Goal: Task Accomplishment & Management: Manage account settings

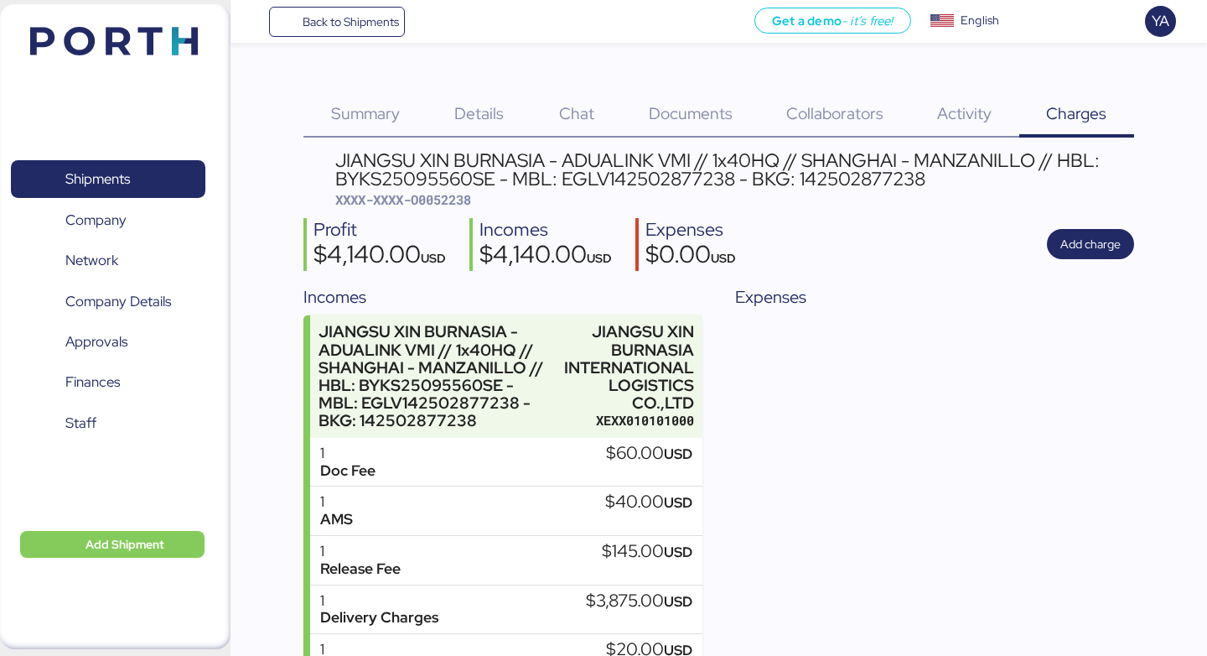
click at [470, 119] on span "Details" at bounding box center [478, 113] width 49 height 22
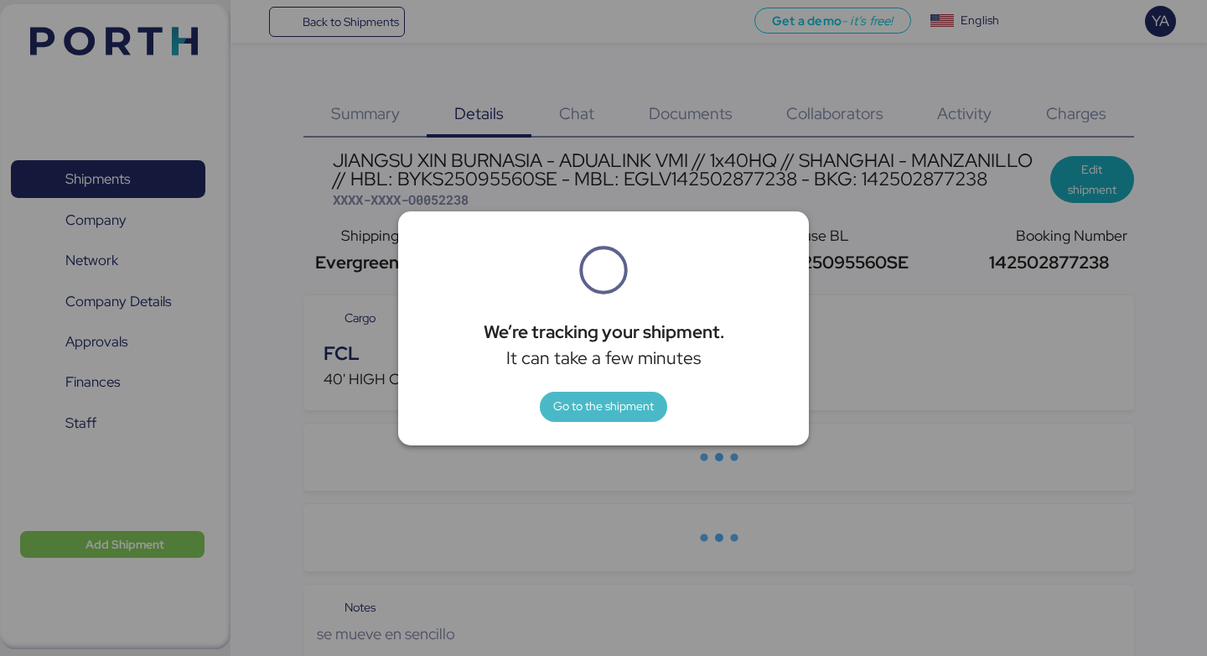
click at [633, 414] on span "Go to the shipment" at bounding box center [603, 406] width 101 height 20
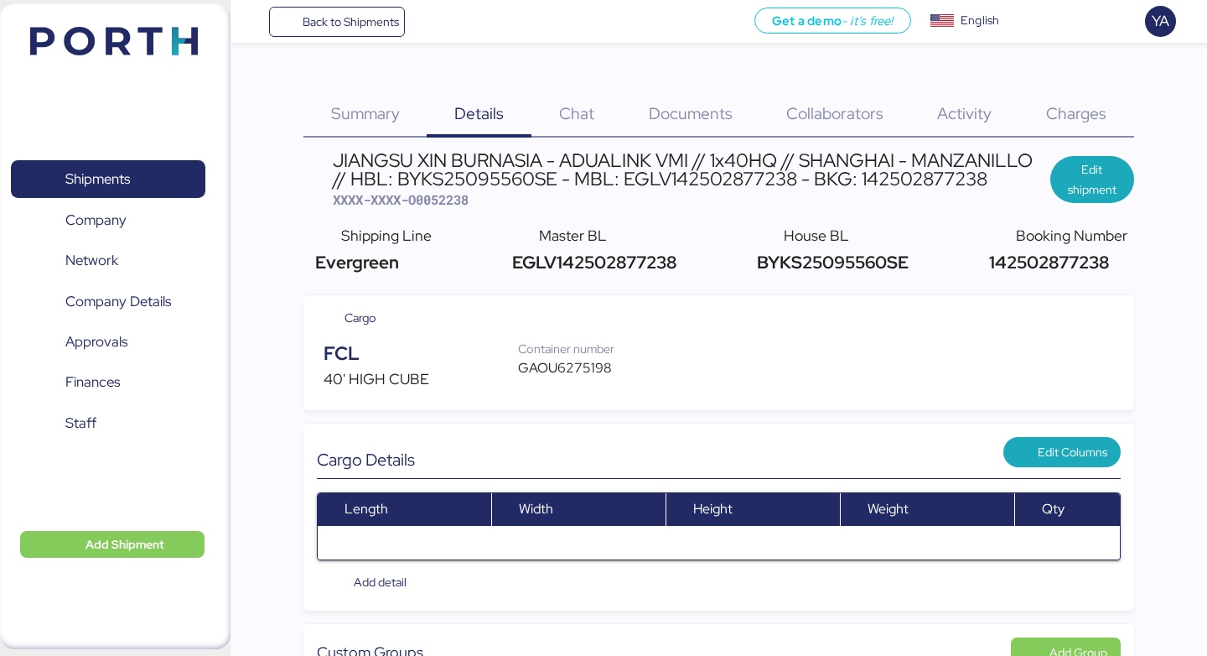
click at [1093, 121] on span "Charges" at bounding box center [1076, 113] width 60 height 22
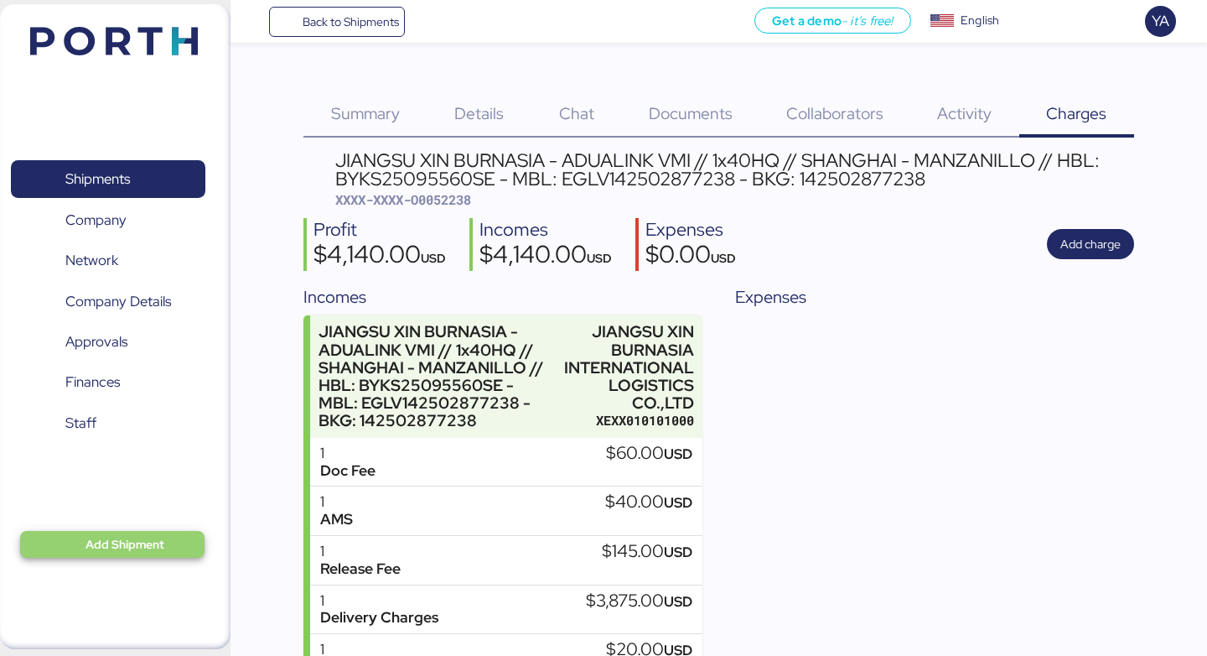
click at [172, 547] on span "Add Shipment" at bounding box center [113, 544] width 158 height 20
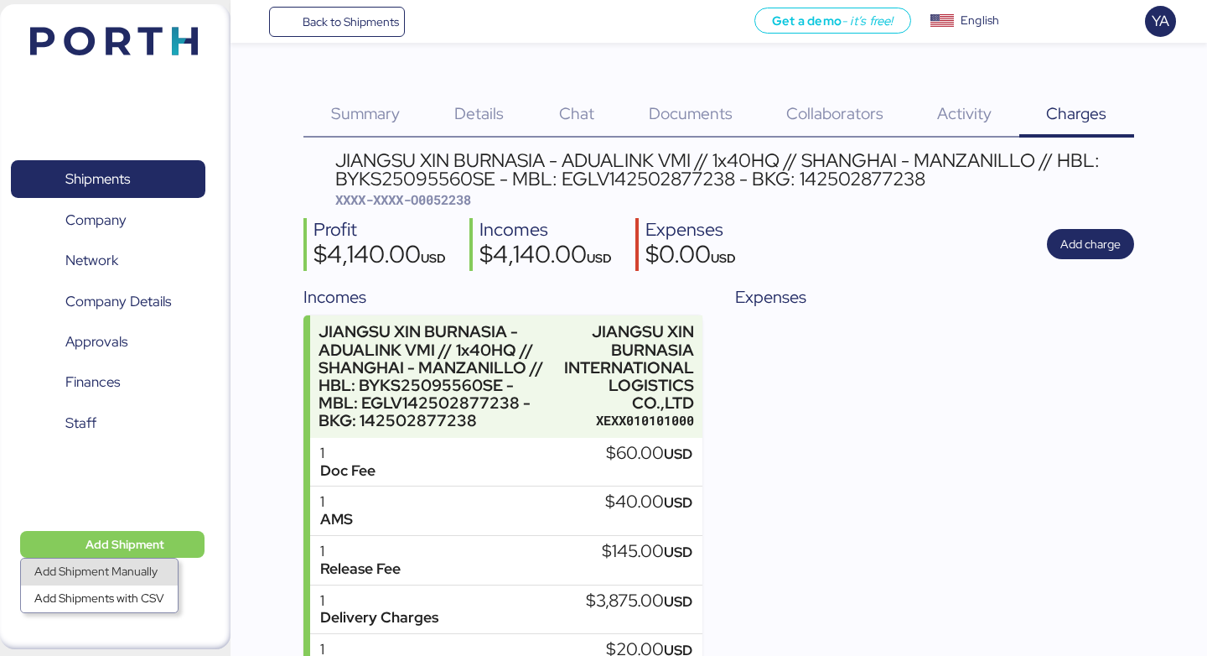
click at [128, 574] on div "Add Shipment Manually" at bounding box center [99, 571] width 130 height 23
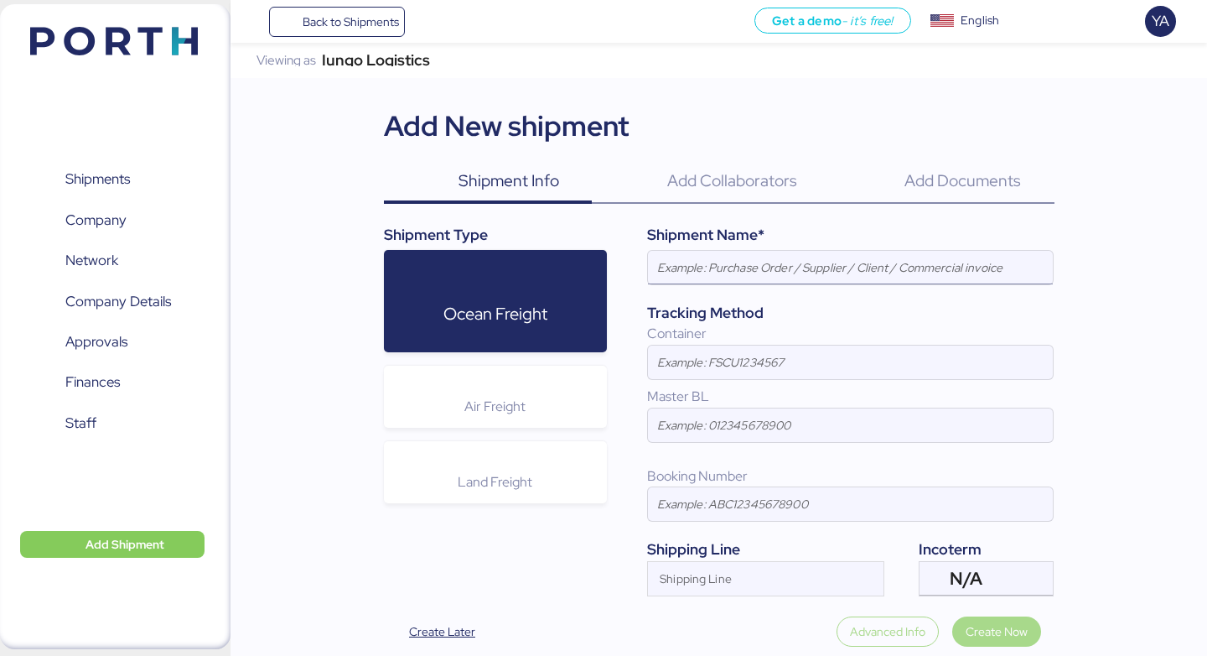
click at [694, 268] on input at bounding box center [850, 268] width 405 height 34
paste input "HARMONY - FORMEX // 3 x 20OT + 1 x 40OT // POL: YANTIAN - POD: MANZANILLO // HB…"
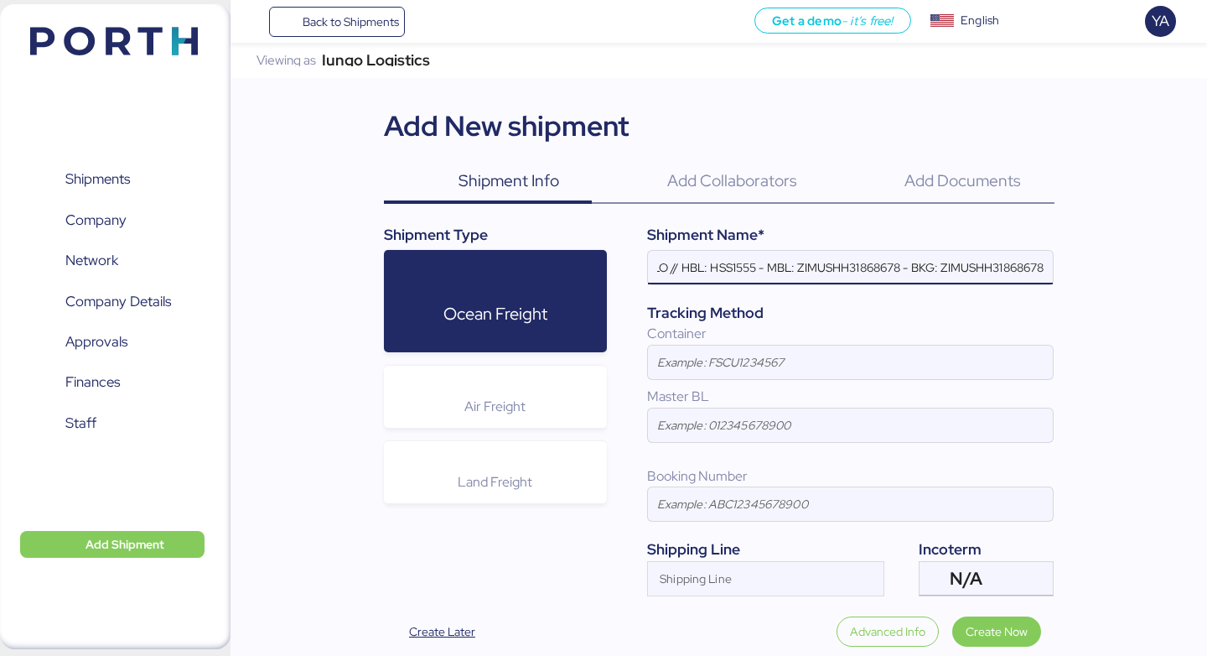
click at [701, 272] on input "HARMONY - FORMEX // 3 x 20OT + 1 x 40OT // POL: YANTIAN - POD: MANZANILLO // HB…" at bounding box center [850, 268] width 405 height 34
click at [757, 258] on input "HARMONY - FORMEX // 3 x 20OT + 1 x 40OT // POL: YANTIAN - POD: MANZANILLO // HB…" at bounding box center [850, 268] width 405 height 34
click at [819, 270] on input "HARMONY - [GEOGRAPHIC_DATA] // 3 x 20OT + 1 x 40OT // POL: YANTIAN - POD: MANZA…" at bounding box center [850, 268] width 405 height 34
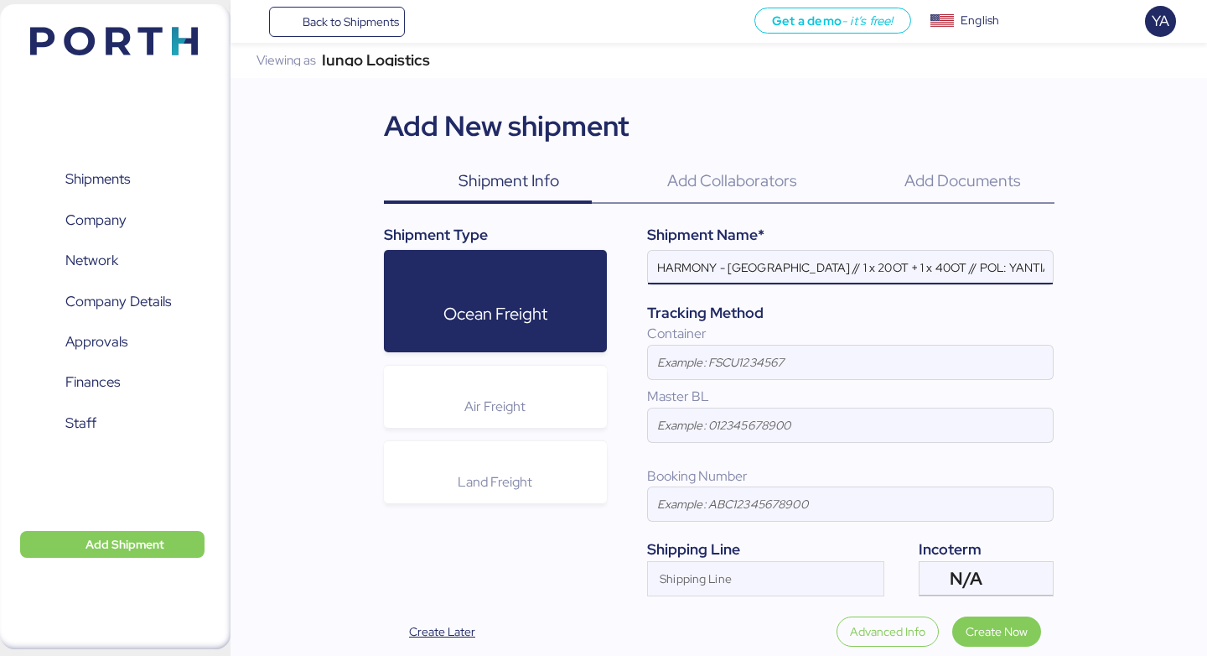
drag, startPoint x: 863, startPoint y: 269, endPoint x: 919, endPoint y: 271, distance: 56.2
click at [919, 271] on input "HARMONY - [GEOGRAPHIC_DATA] // 1 x 20OT + 1 x 40OT // POL: YANTIAN - POD: MANZA…" at bounding box center [850, 268] width 405 height 34
click at [936, 266] on input "HARMONY - CLEVELAND // 1 x 20OT // POL: YANTIAN - POD: MANZANILLO // HBL: HSS15…" at bounding box center [850, 268] width 405 height 34
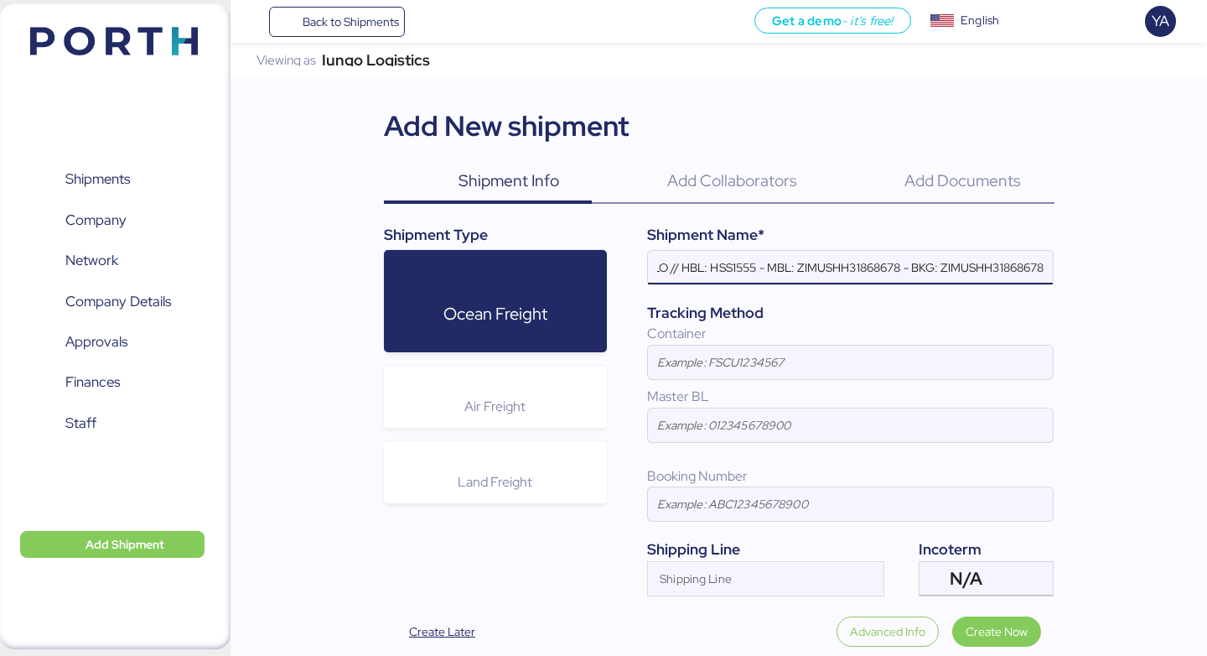
click at [1007, 266] on input "HARMONY - CLEVELAND // 1 x 20OT // POL: SHEKOU - POD: MANZANILLO // HBL: HSS155…" at bounding box center [850, 268] width 405 height 34
click at [954, 260] on input "HARMONY - CLEVELAND // 1 x 20OT // POL: SHEKOU - POD: MANZANILLO // HBL: HSS155…" at bounding box center [850, 268] width 405 height 34
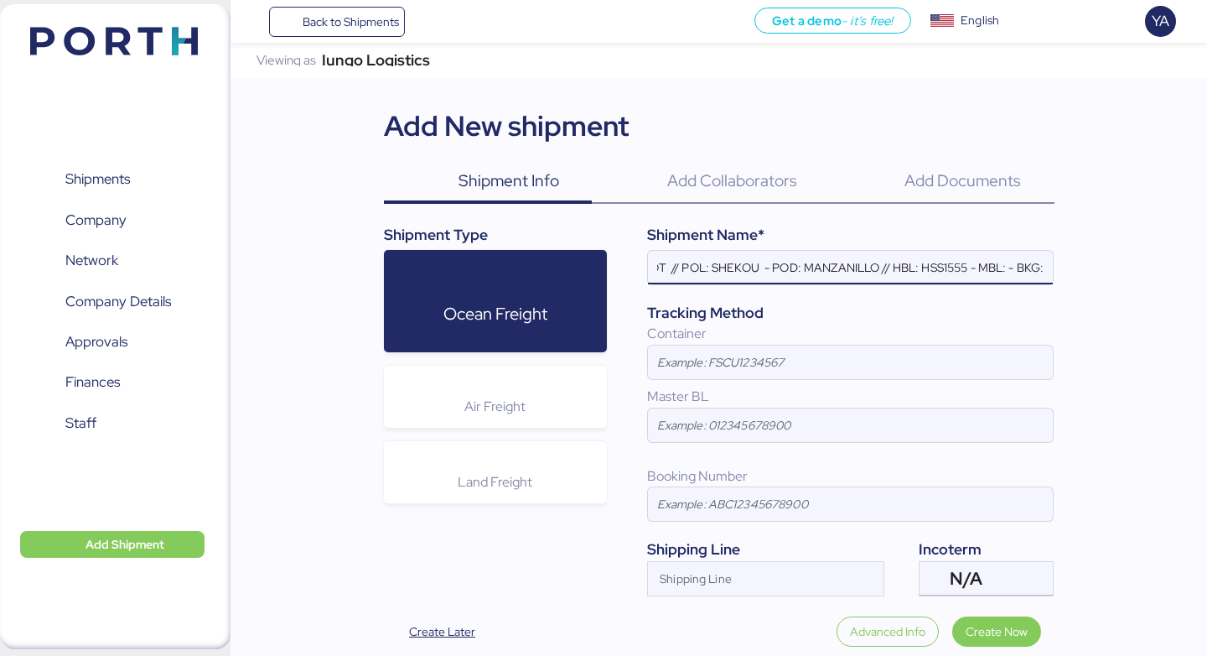
scroll to position [0, 197]
click at [926, 263] on input "HARMONY - CLEVELAND // 1 x 20OT // POL: SHEKOU - POD: MANZANILLO // HBL: HSS155…" at bounding box center [850, 268] width 405 height 34
click at [941, 271] on input "HARMONY - [GEOGRAPHIC_DATA] // 1 x 20OT // POL: SHEKOU - POD: MANZANILLO // HBL…" at bounding box center [850, 268] width 405 height 34
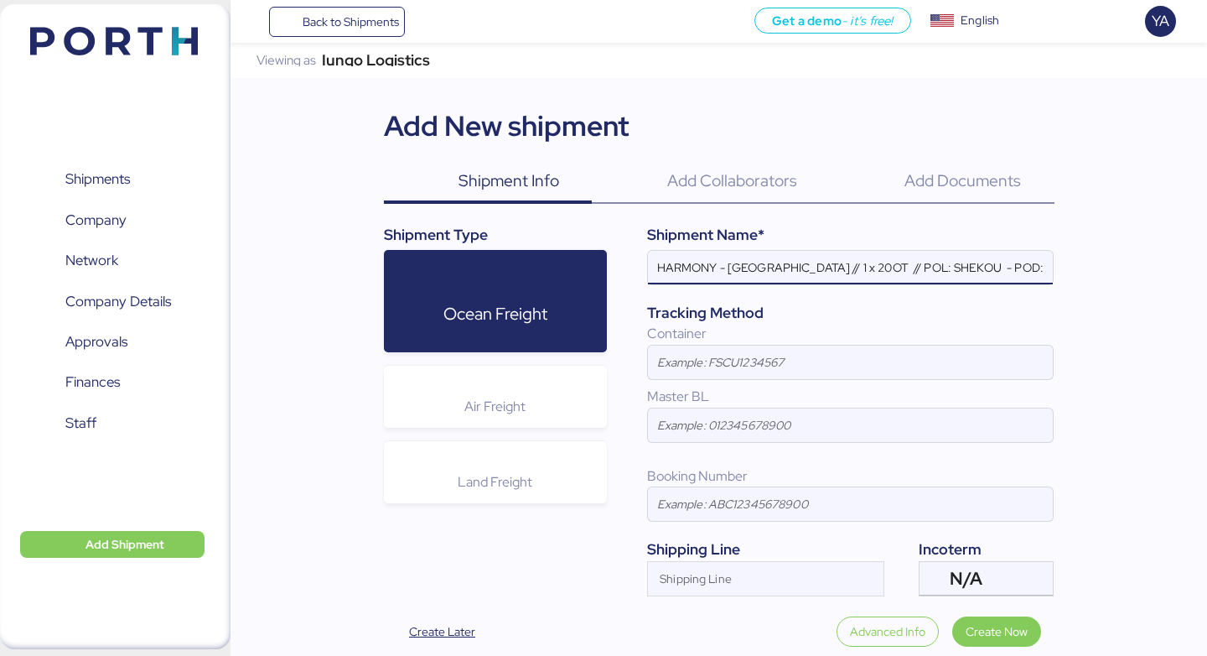
scroll to position [0, 148]
click at [1009, 267] on input "HARMONY - [GEOGRAPHIC_DATA] // 1 x 20OT // POL: SHEKOU - POD: MANZANILLO // HBL…" at bounding box center [850, 268] width 405 height 34
paste input "030F538534"
click at [973, 272] on input "HARMONY - [GEOGRAPHIC_DATA] // 1 x 20OT // POL: SHEKOU - POD: MANZANILLO // HBL…" at bounding box center [850, 268] width 405 height 34
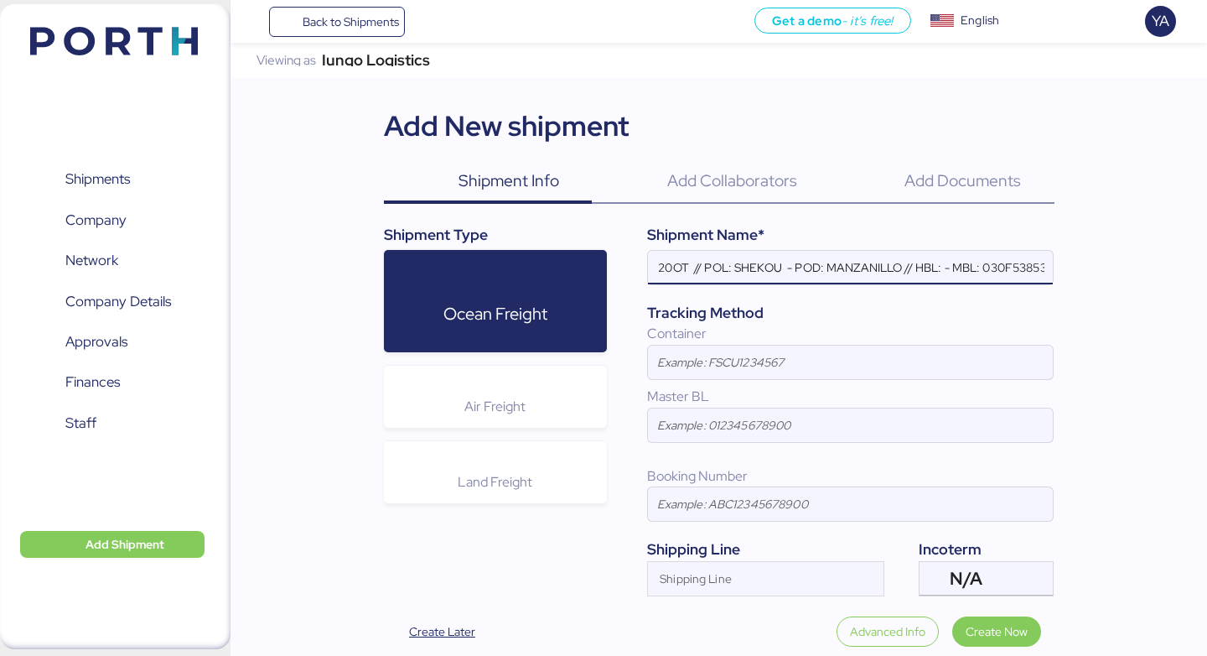
scroll to position [0, 0]
click at [843, 277] on input "HARMONY - [GEOGRAPHIC_DATA] // 1 x 20OT // POL: SHEKOU - POD: MANZANILLO // HBL…" at bounding box center [850, 268] width 405 height 34
click at [897, 267] on input "HARMONY - [GEOGRAPHIC_DATA] // 1 x 20OT // POL: SHEKOU - POD: MANZANILLO // HBL…" at bounding box center [850, 268] width 405 height 34
paste input "HSS1607"
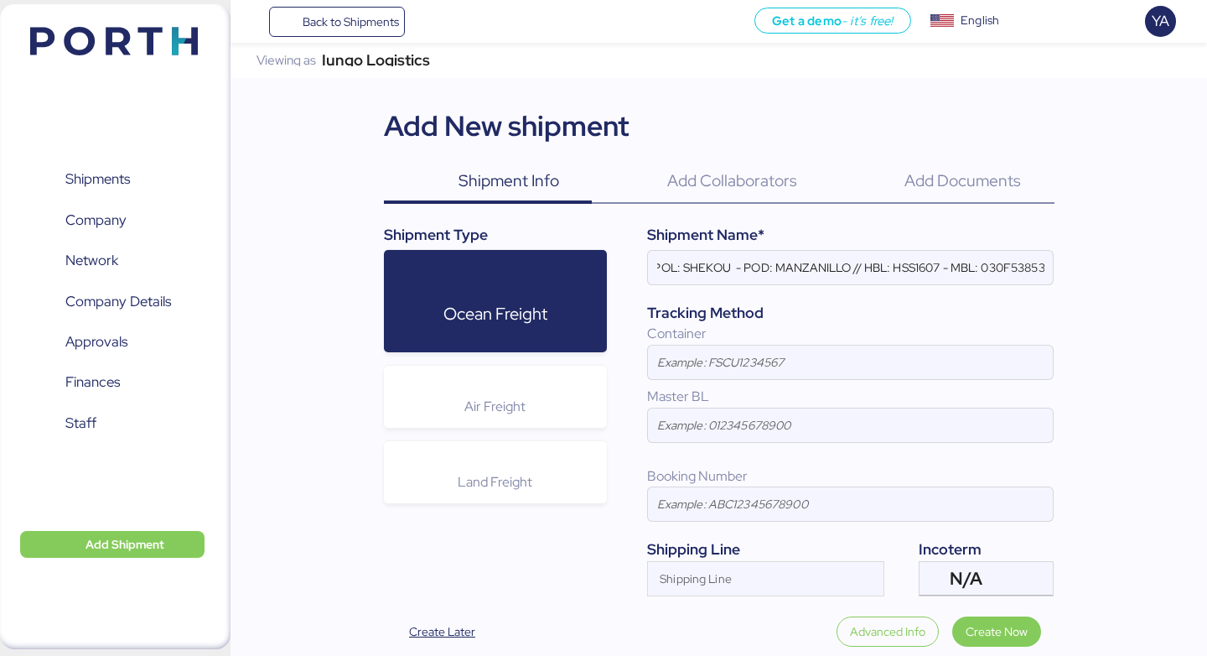
scroll to position [0, 0]
click at [812, 254] on input "HARMONY - CLEVELAND // 1 x 20OT // POL: SHEKOU - POD: MANZANILLO // HBL: HSS160…" at bounding box center [850, 268] width 405 height 34
type input "HARMONY - CLEVELAND // 1 x 20OT // POL: SHEKOU - POD: MANZANILLO // HBL: HSS160…"
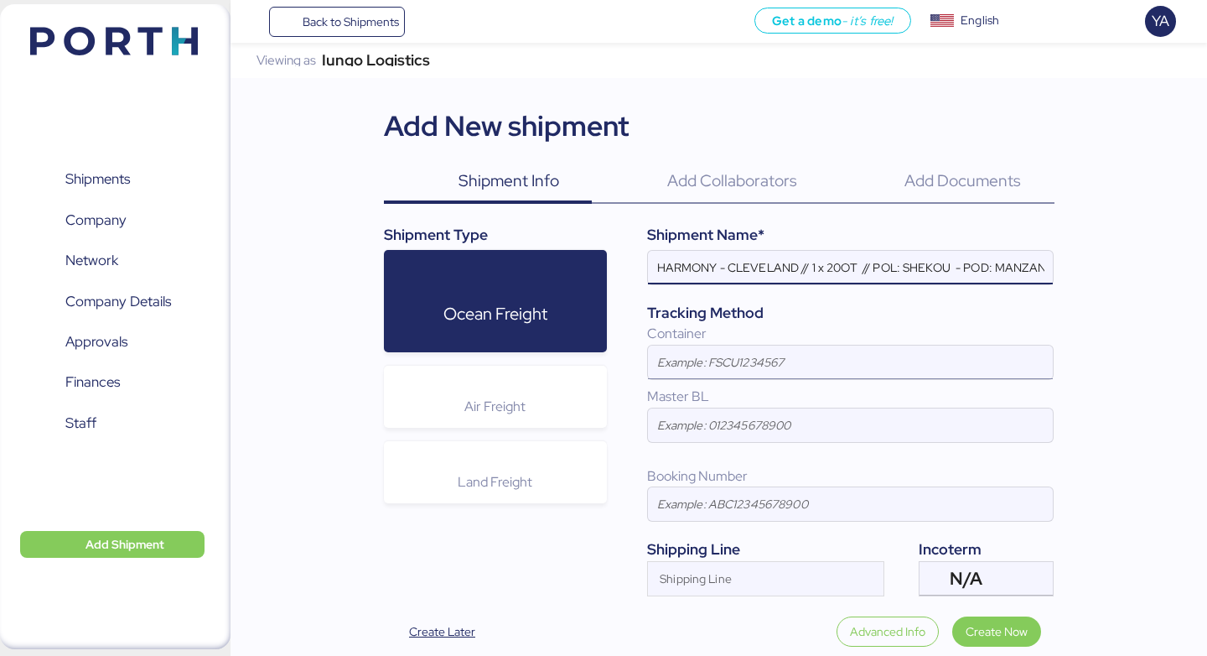
click at [715, 356] on input at bounding box center [850, 362] width 405 height 34
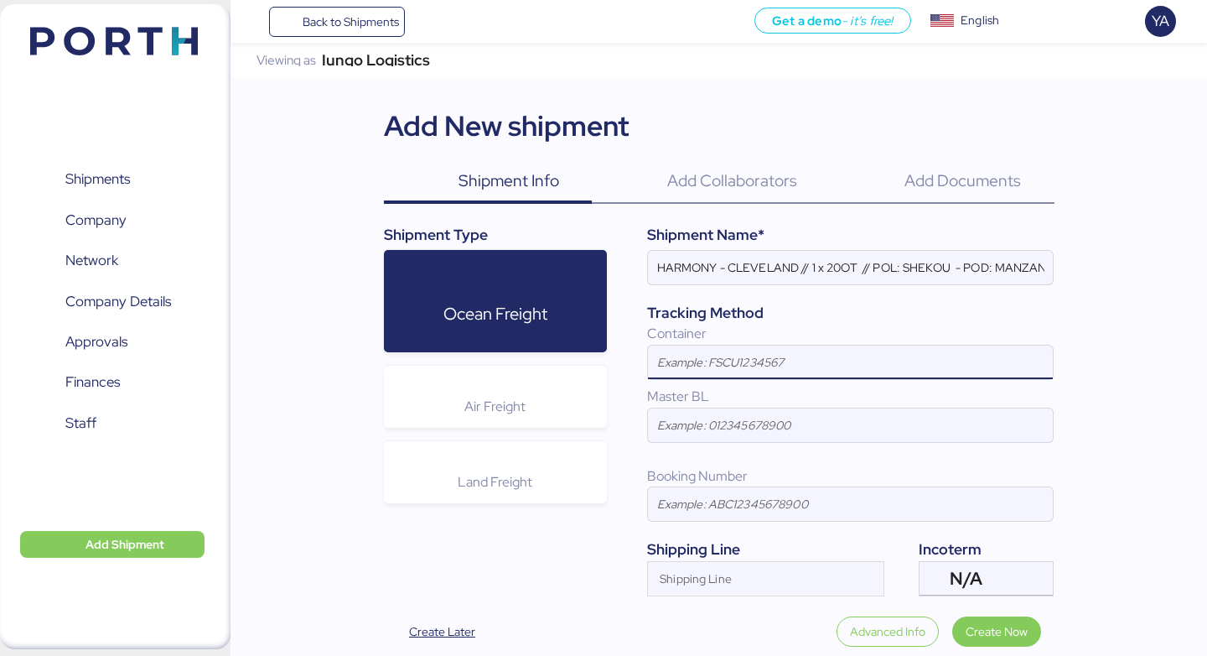
paste input "WHLU1205428"
type input "WHLU1205428"
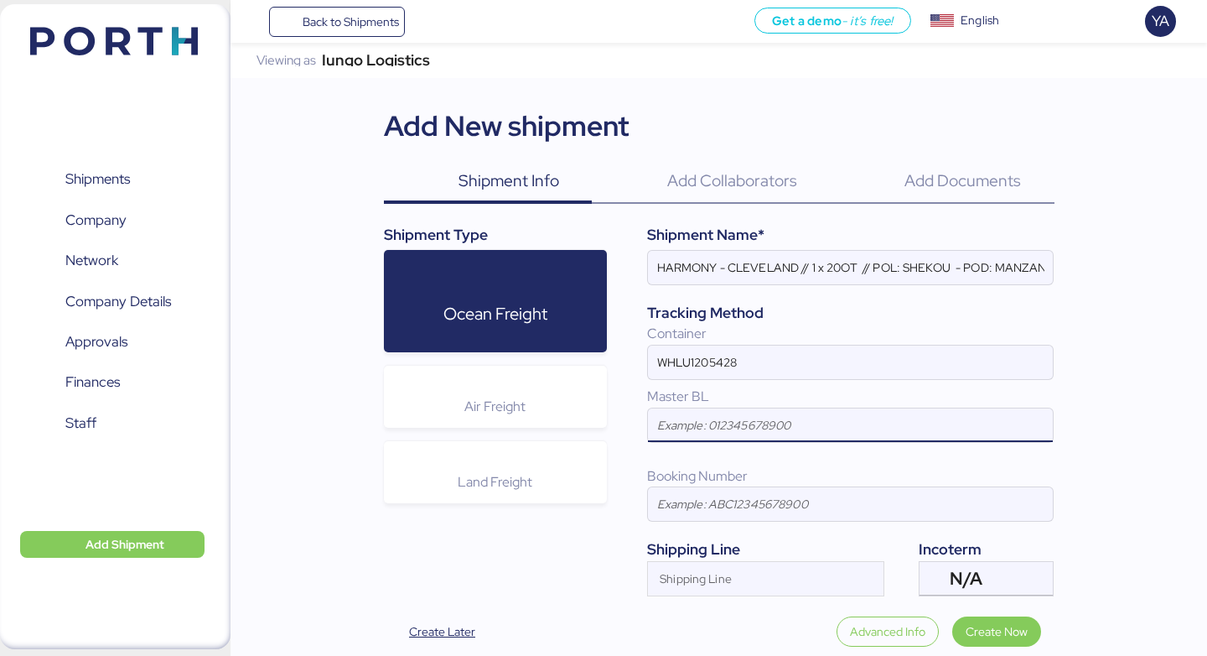
click at [729, 426] on input at bounding box center [850, 425] width 405 height 34
click at [888, 252] on input "HARMONY - CLEVELAND // 1 x 20OT // POL: SHEKOU - POD: MANZANILLO // HBL: HSS160…" at bounding box center [850, 268] width 405 height 34
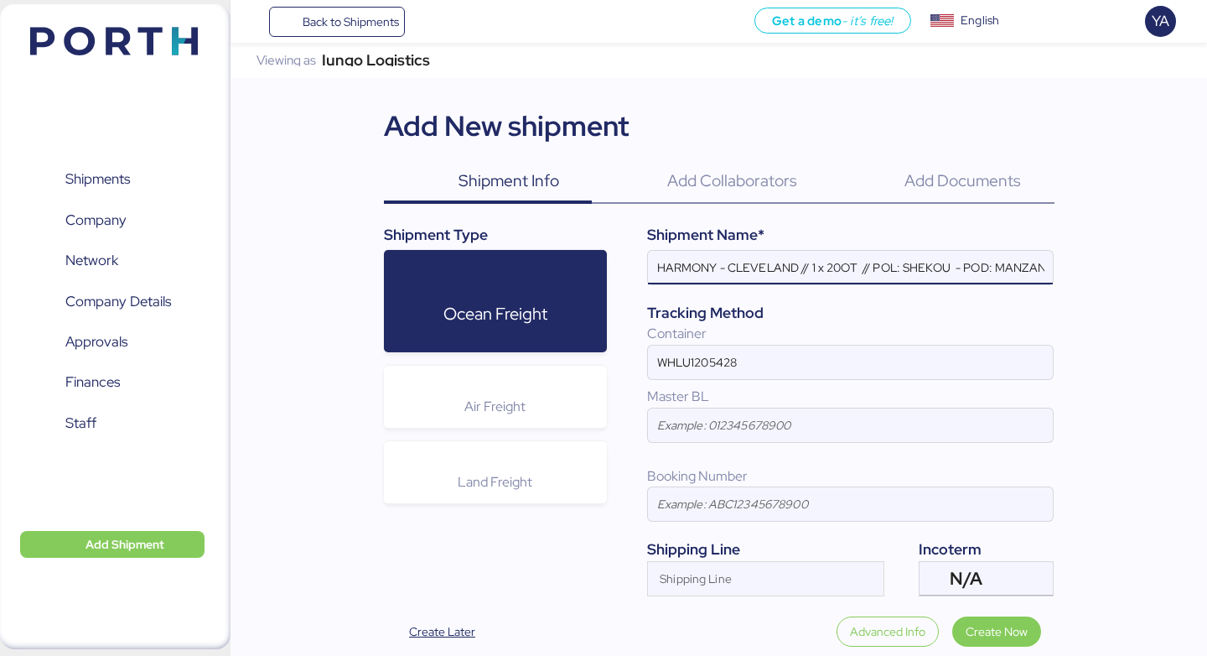
scroll to position [0, 236]
click at [980, 262] on input "HARMONY - CLEVELAND // 1 x 20OT // POL: SHEKOU - POD: MANZANILLO // HBL: HSS160…" at bounding box center [850, 268] width 405 height 34
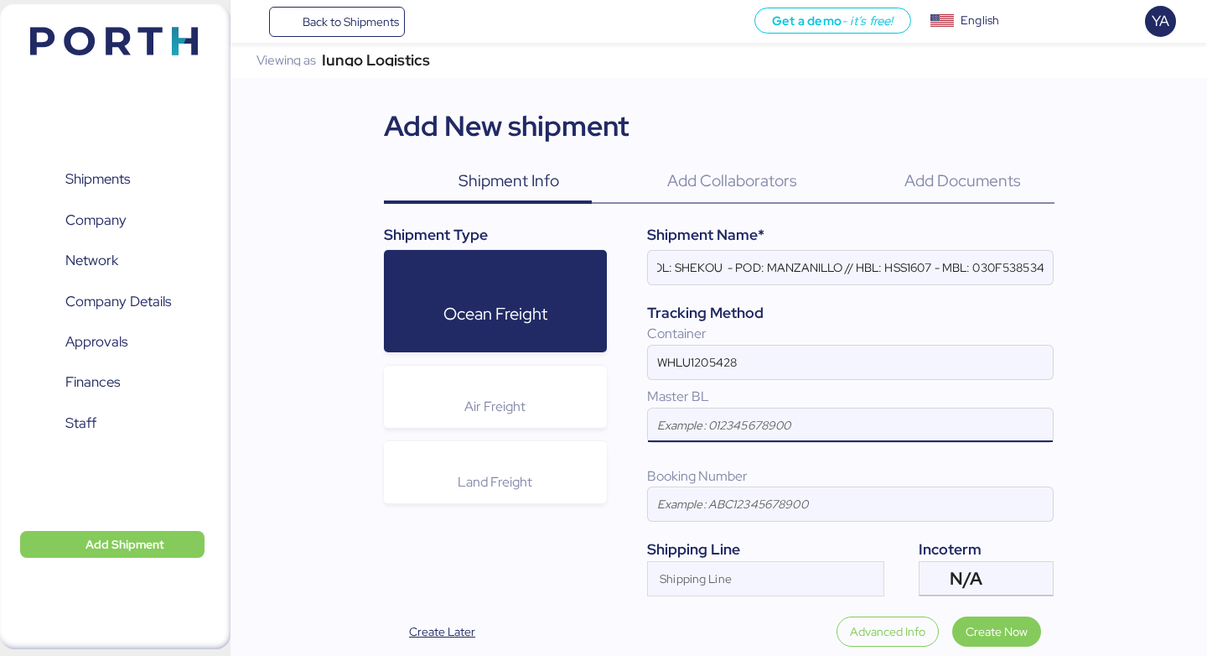
click at [760, 429] on input at bounding box center [850, 425] width 405 height 34
paste input "030F538534"
type input "030F538534"
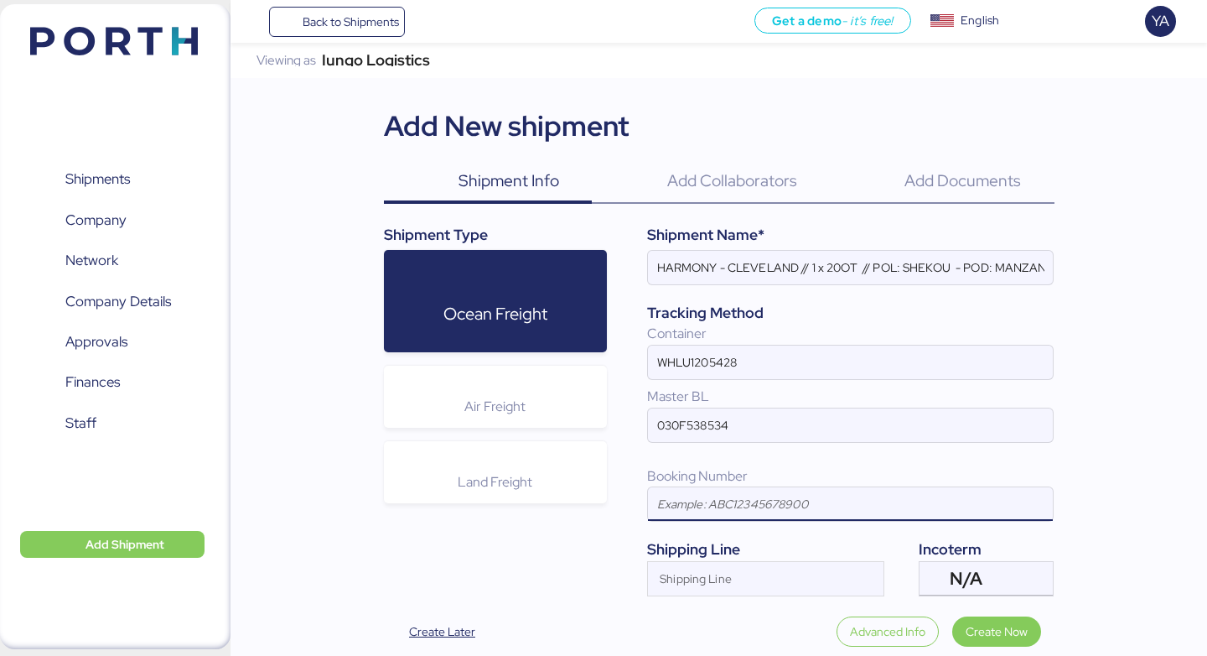
click at [759, 492] on input at bounding box center [850, 504] width 405 height 34
paste input "030F538534"
type input "030F538534"
click at [746, 574] on input "Shipping Line" at bounding box center [750, 584] width 205 height 20
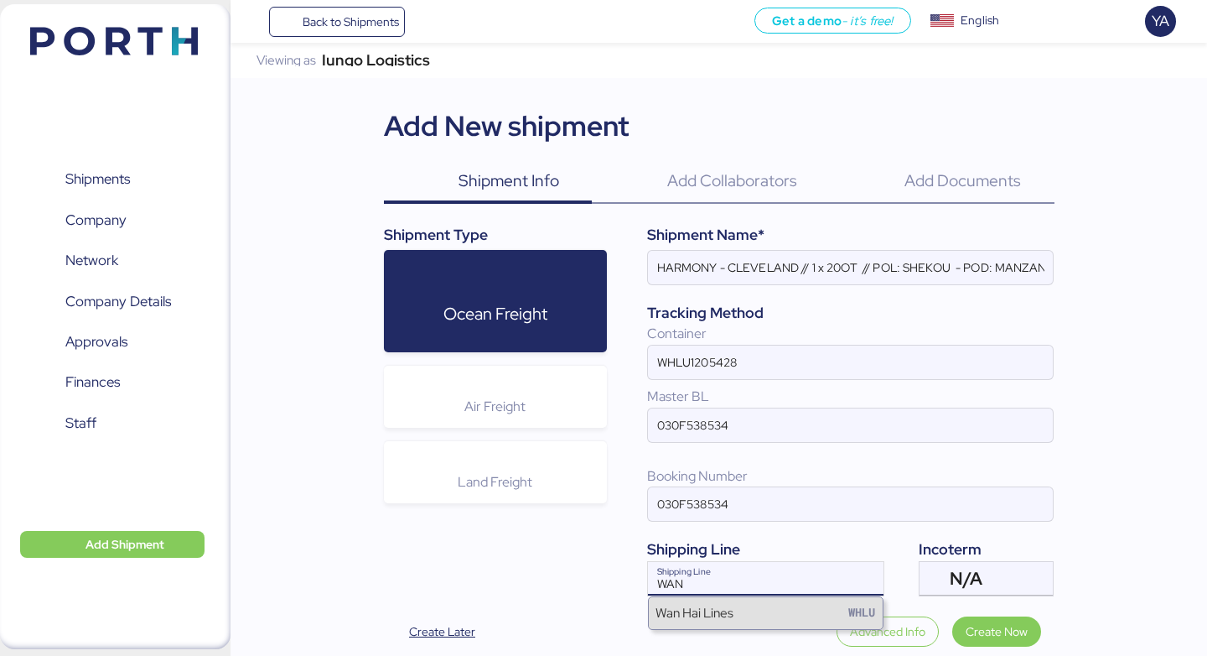
type input "WAN"
click at [786, 617] on div "Wan Hai Lines WHLU" at bounding box center [766, 613] width 234 height 32
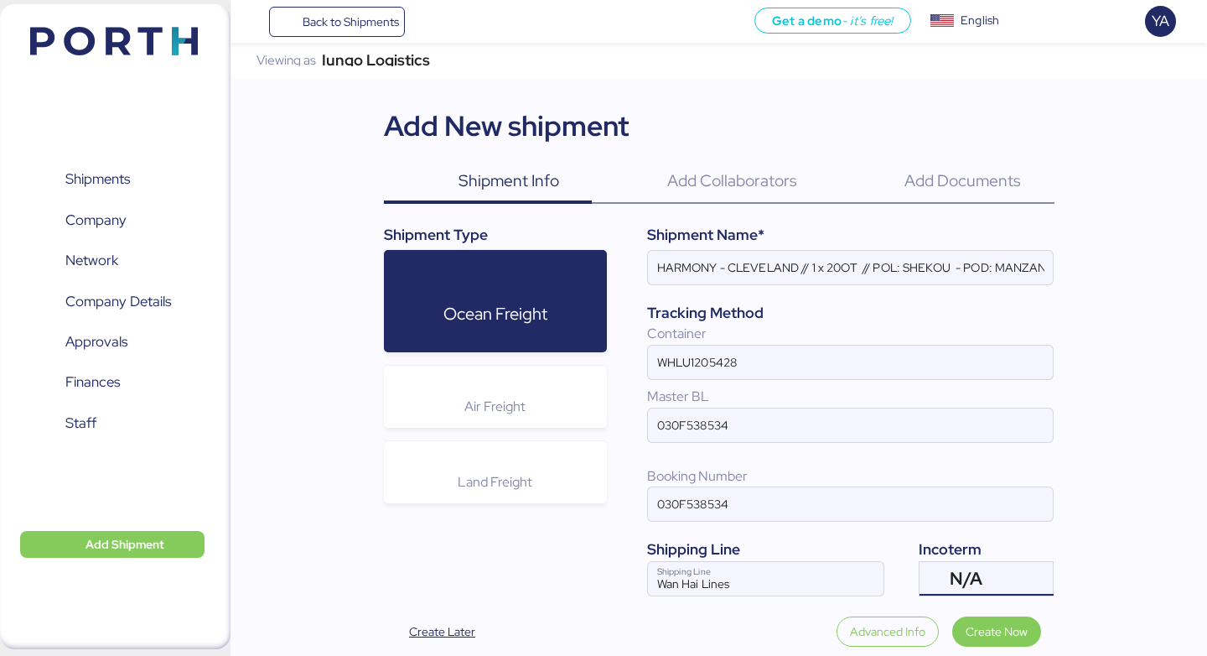
click at [933, 578] on div at bounding box center [935, 579] width 30 height 34
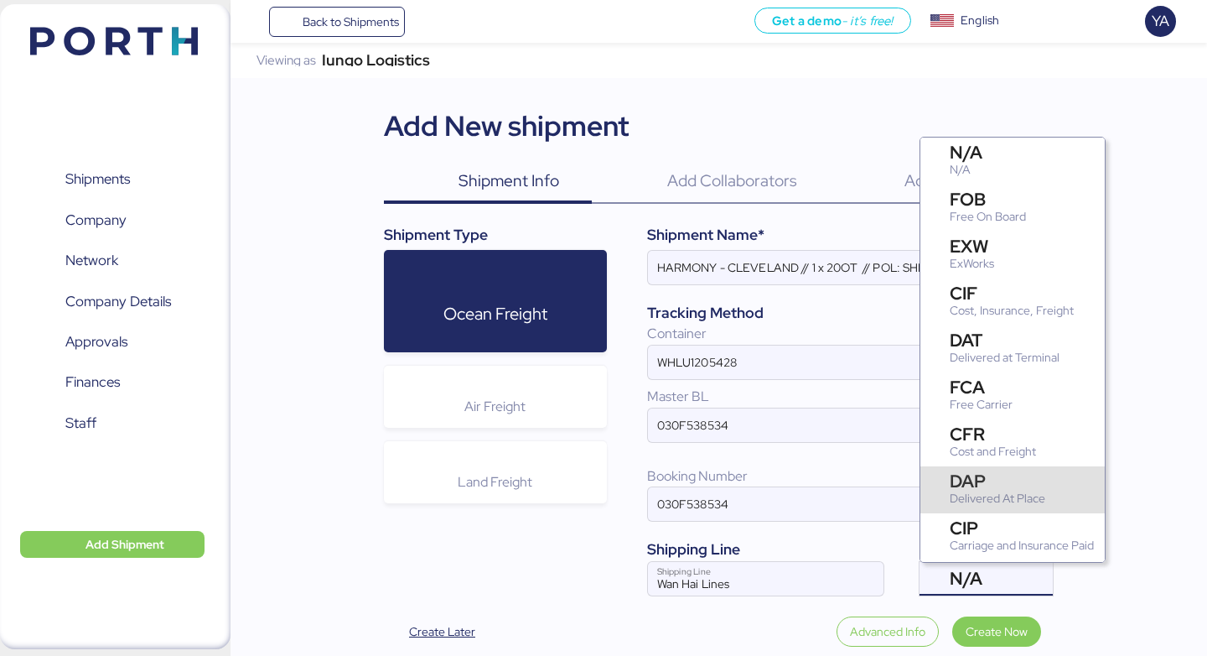
click at [986, 472] on div "DAP" at bounding box center [998, 481] width 96 height 18
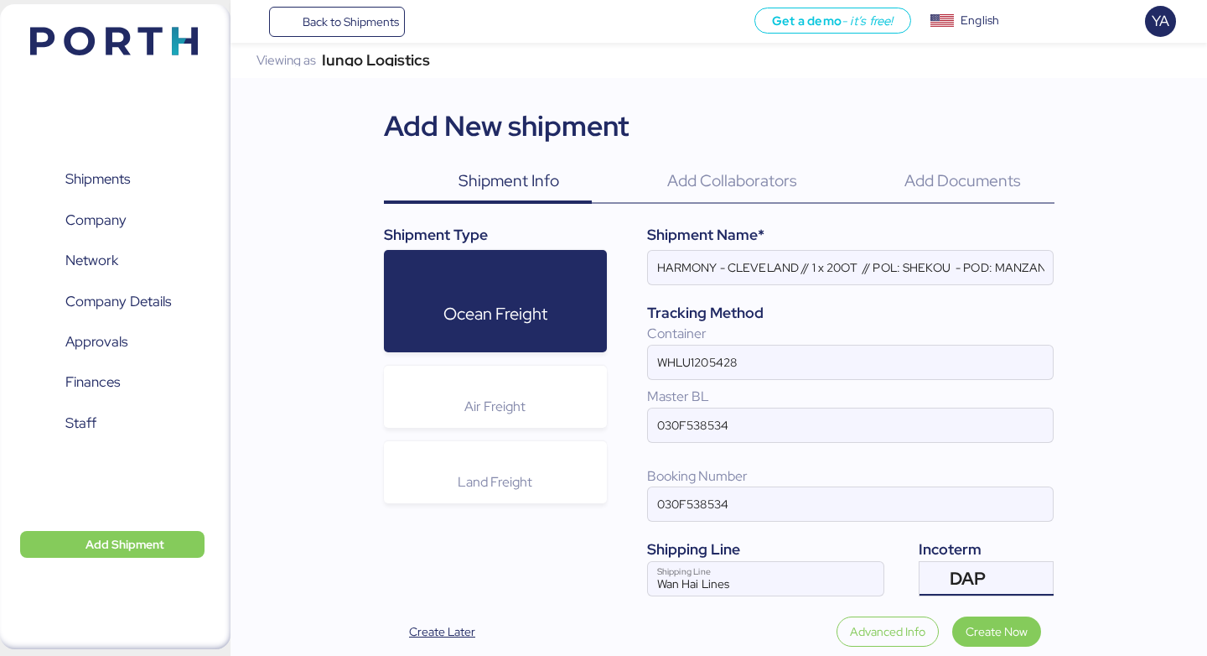
scroll to position [18, 0]
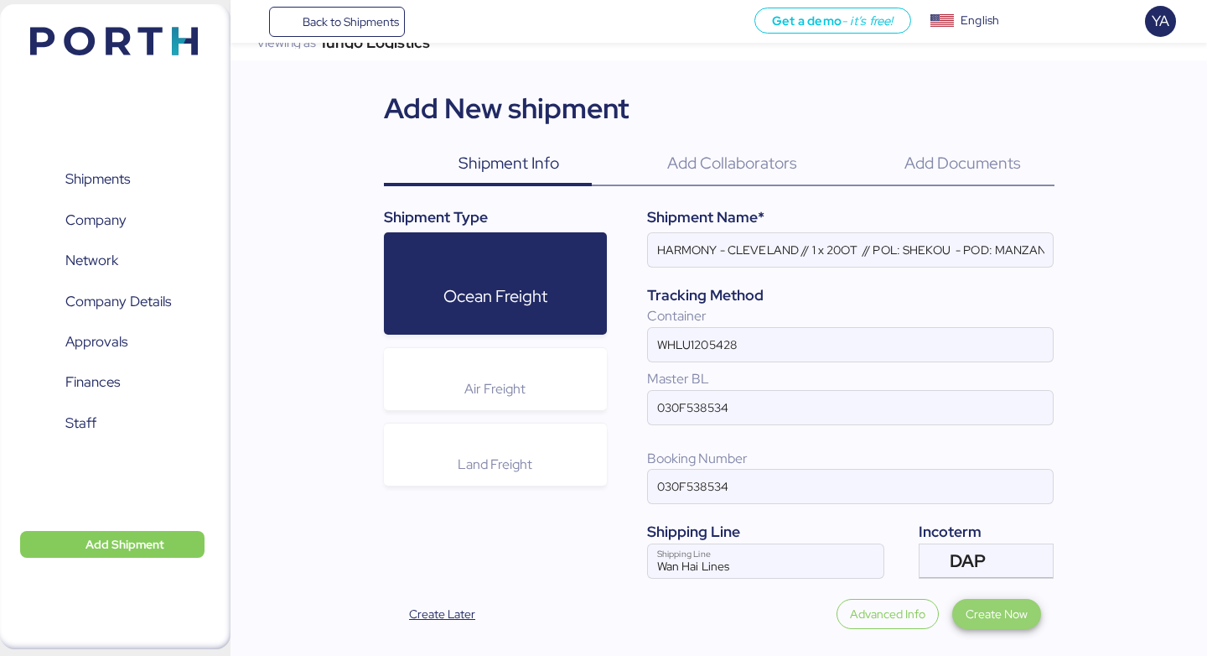
click at [985, 615] on span "Create Now" at bounding box center [997, 614] width 62 height 20
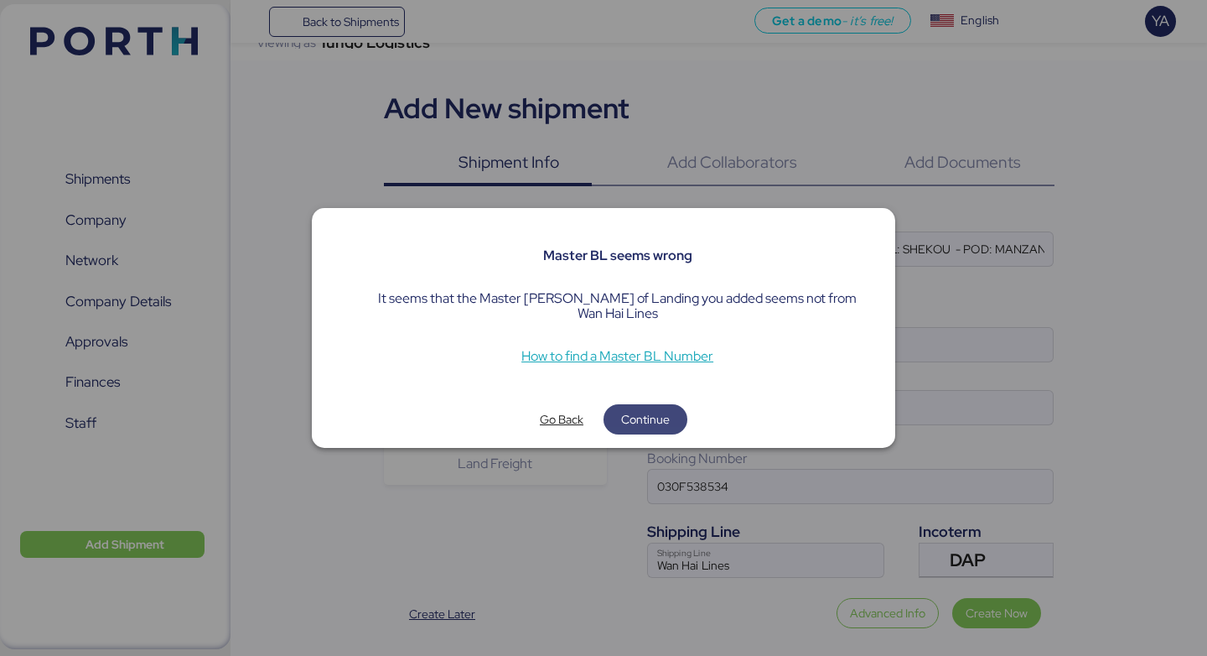
click at [651, 413] on span "Continue" at bounding box center [645, 419] width 49 height 20
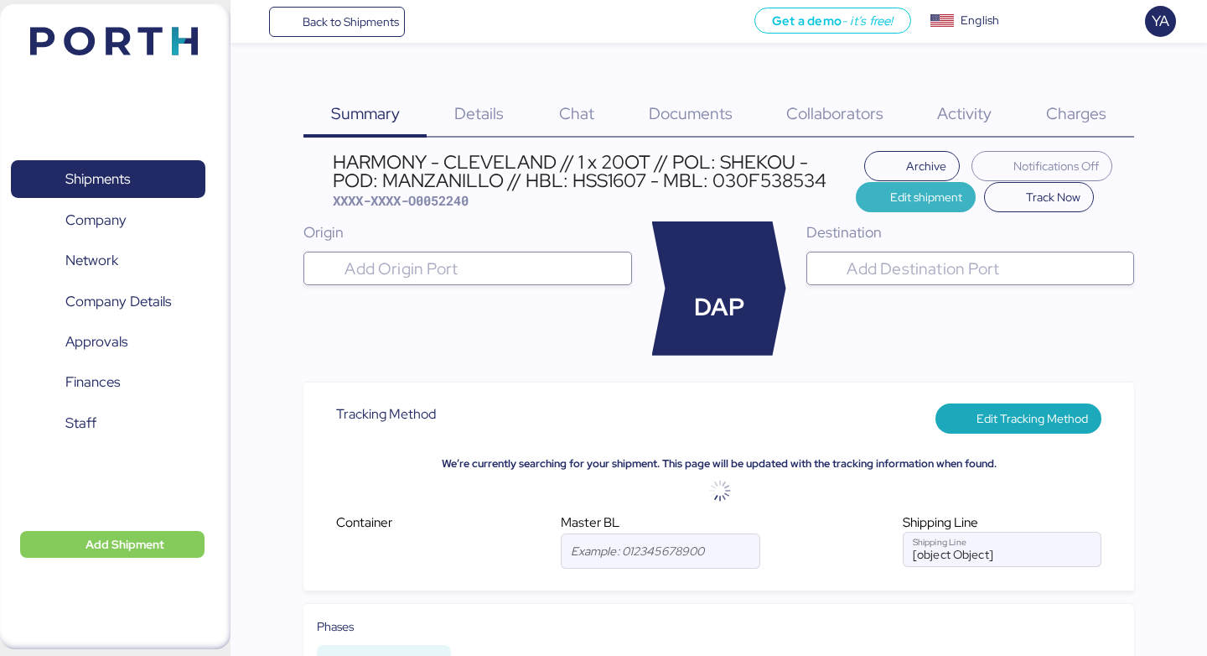
click at [902, 189] on span "Edit shipment" at bounding box center [926, 197] width 72 height 20
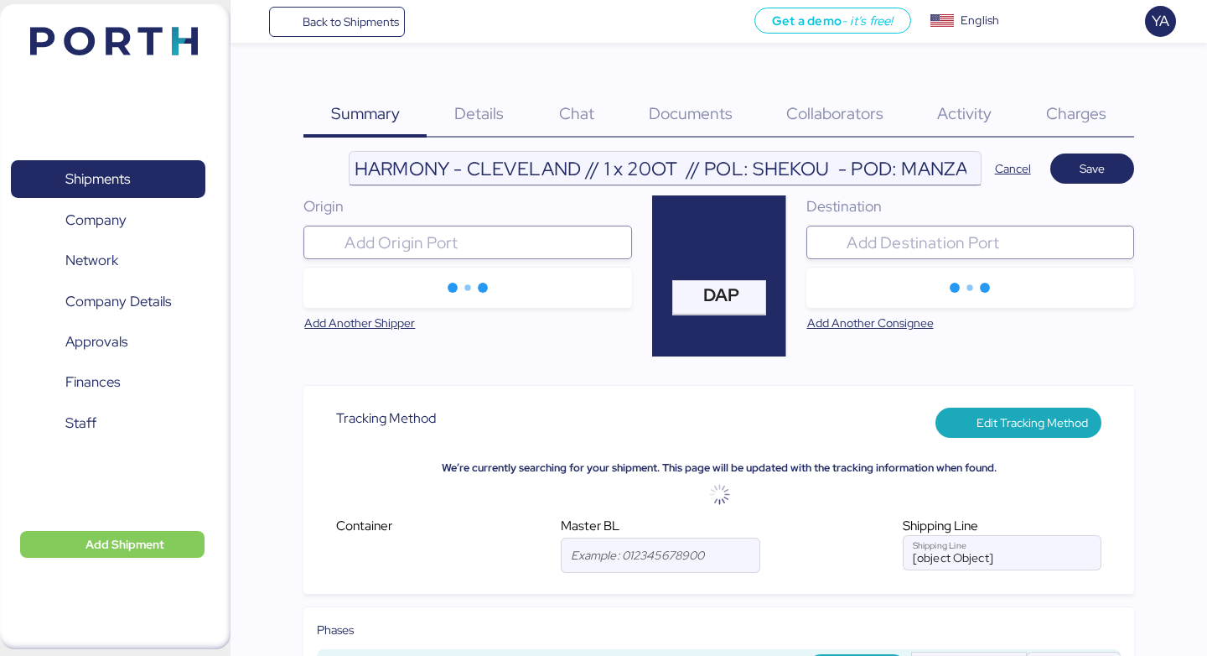
click at [676, 170] on input "HARMONY - CLEVELAND // 1 x 20OT // POL: SHEKOU - POD: MANZANILLO // HBL: HSS160…" at bounding box center [665, 169] width 631 height 34
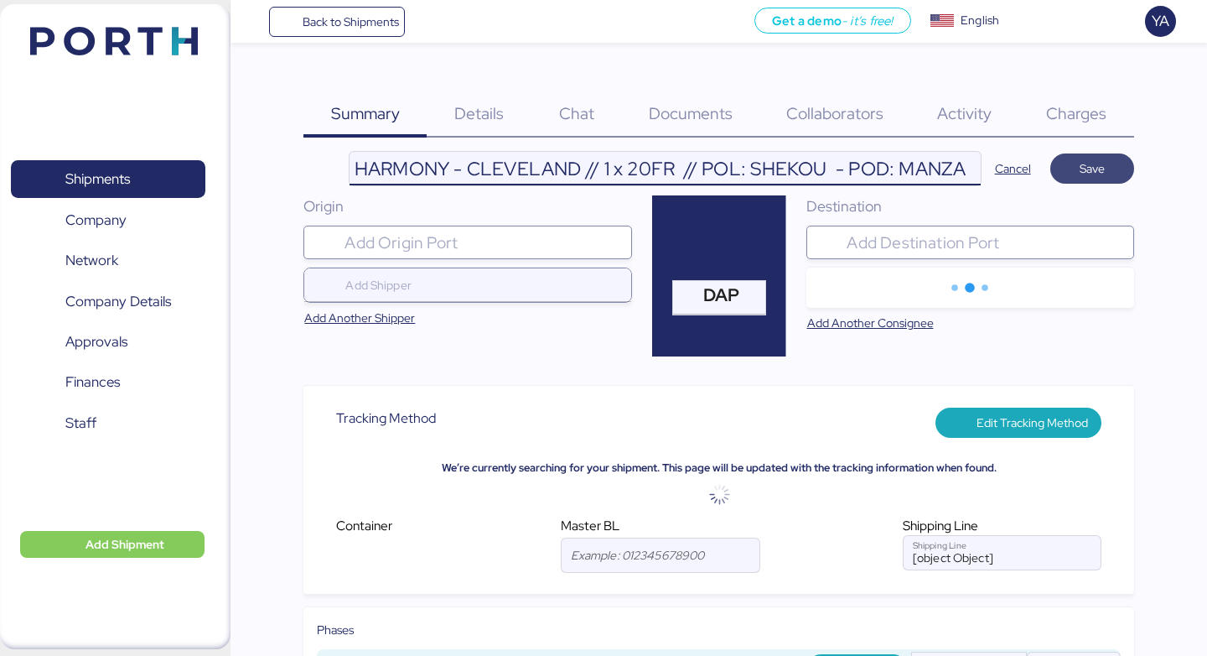
type input "HARMONY - CLEVELAND // 1 x 20FR // POL: SHEKOU - POD: MANZANILLO // HBL: HSS160…"
click at [1083, 169] on span "Save" at bounding box center [1092, 168] width 25 height 20
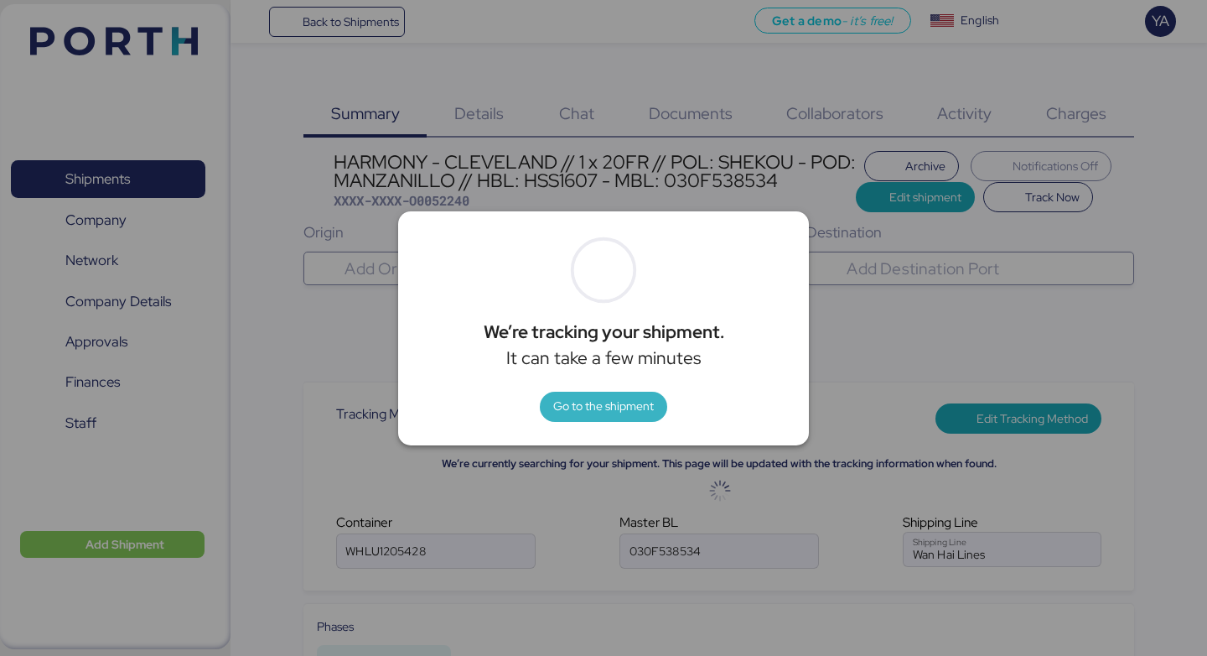
click at [589, 406] on span "Go to the shipment" at bounding box center [603, 406] width 101 height 20
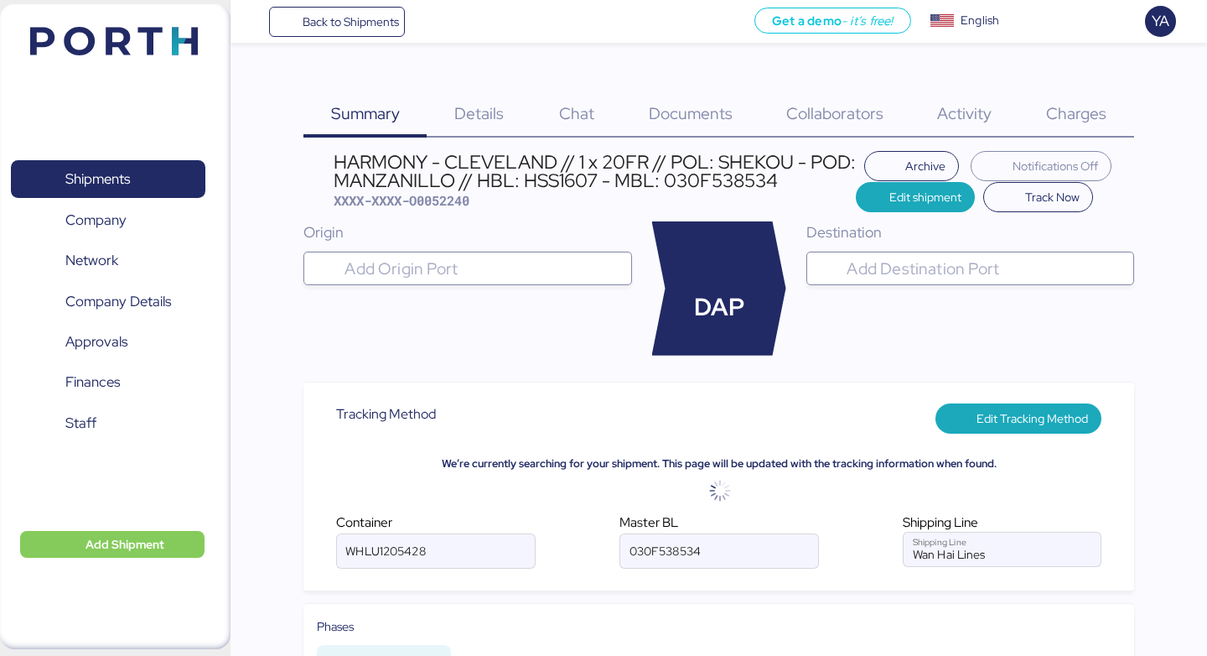
click at [558, 189] on div "HARMONY - CLEVELAND // 1 x 20FR // POL: SHEKOU - POD: MANZANILLO // HBL: HSS160…" at bounding box center [595, 172] width 522 height 38
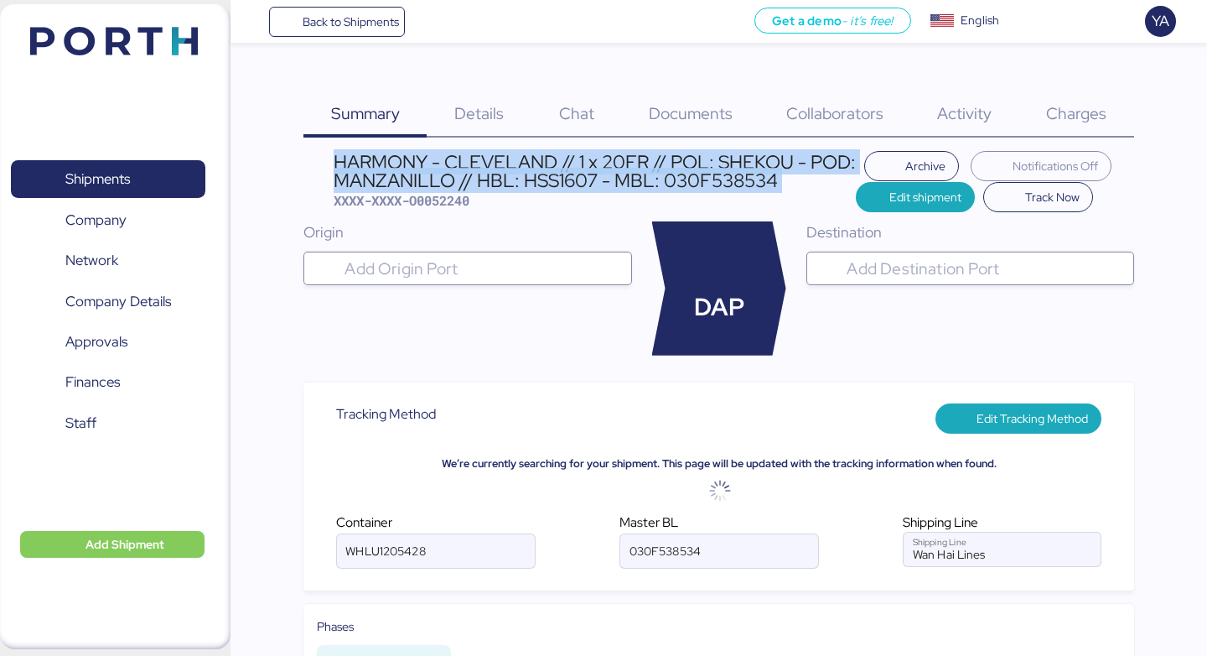
click at [558, 189] on div "HARMONY - CLEVELAND // 1 x 20FR // POL: SHEKOU - POD: MANZANILLO // HBL: HSS160…" at bounding box center [595, 172] width 522 height 38
copy div "HARMONY - CLEVELAND // 1 x 20FR // POL: SHEKOU - POD: MANZANILLO // HBL: HSS160…"
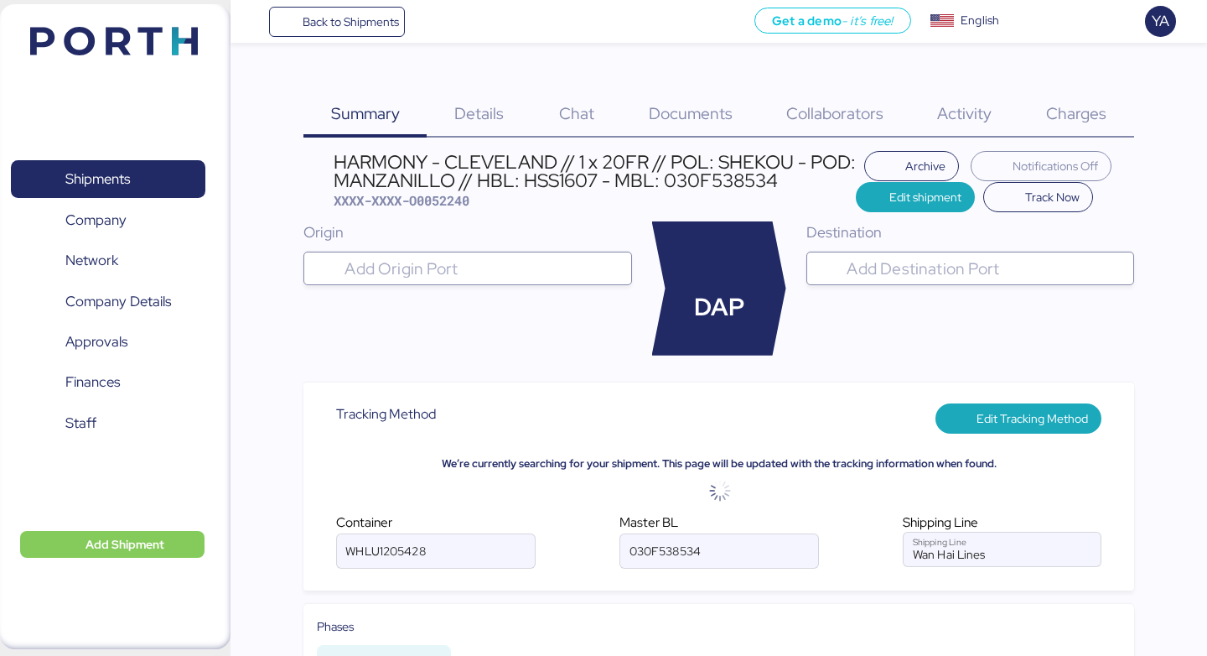
click at [465, 103] on span "Details" at bounding box center [478, 113] width 49 height 22
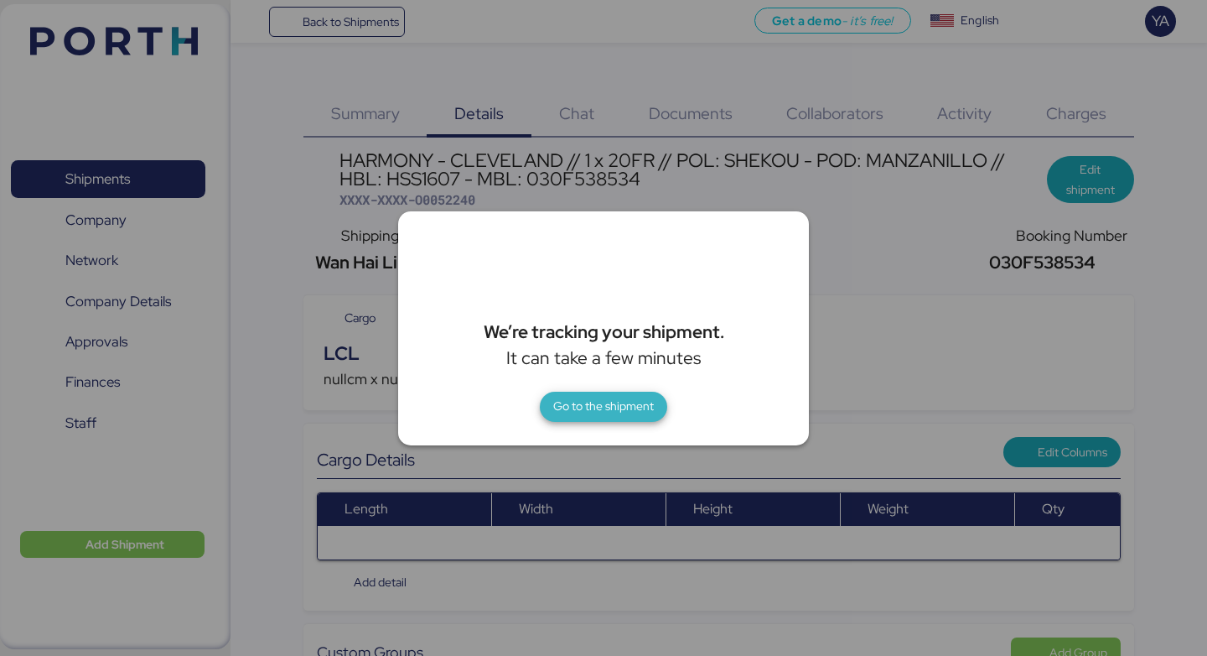
click at [572, 401] on span "Go to the shipment" at bounding box center [603, 406] width 101 height 20
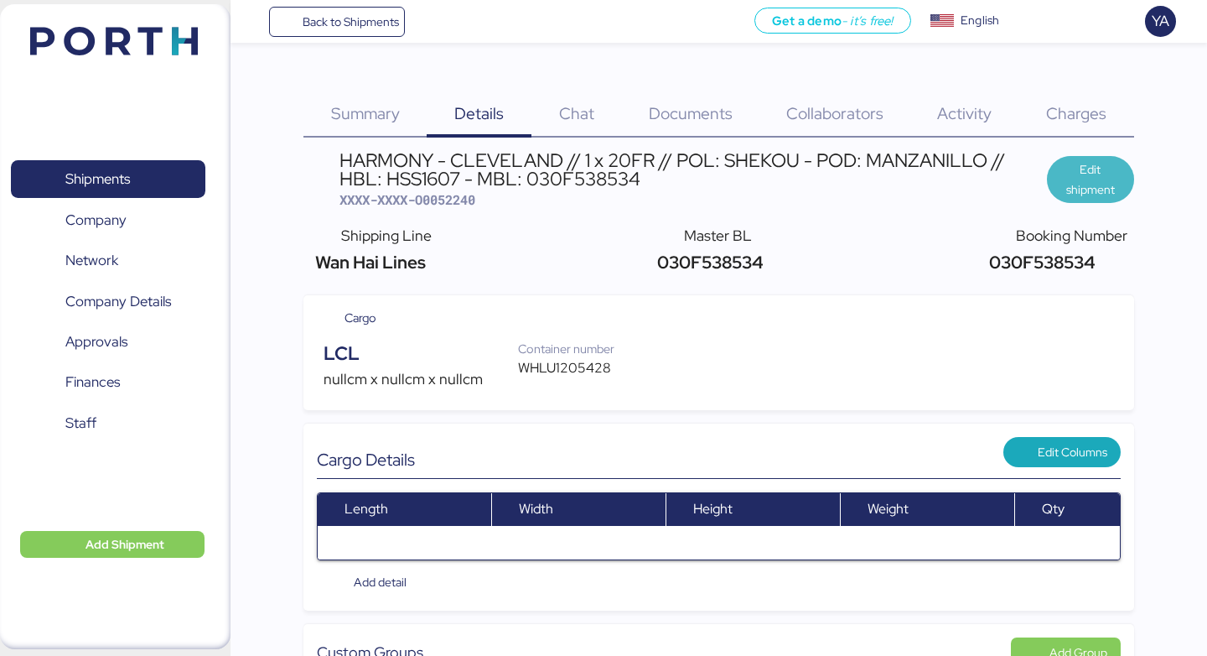
click at [1071, 186] on span "Edit shipment" at bounding box center [1091, 179] width 60 height 40
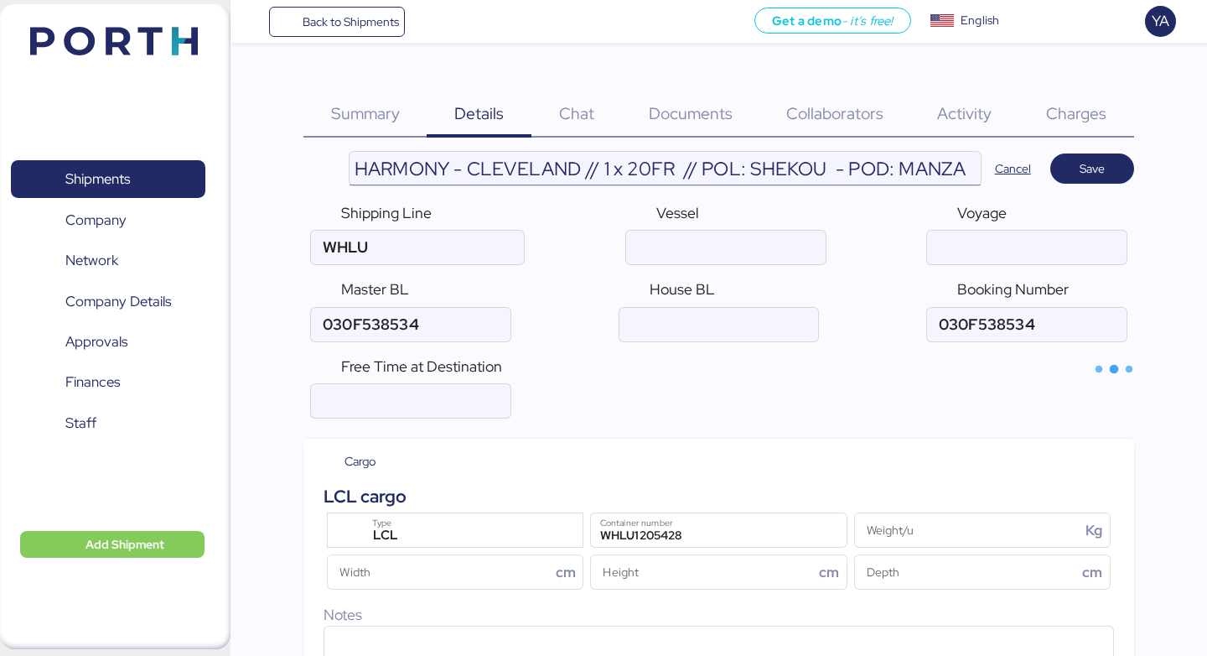
type input "Wan Hai Lines"
click at [691, 160] on input "HARMONY - CLEVELAND // 1 x 20FR // POL: SHEKOU - POD: MANZANILLO // HBL: HSS160…" at bounding box center [665, 169] width 631 height 34
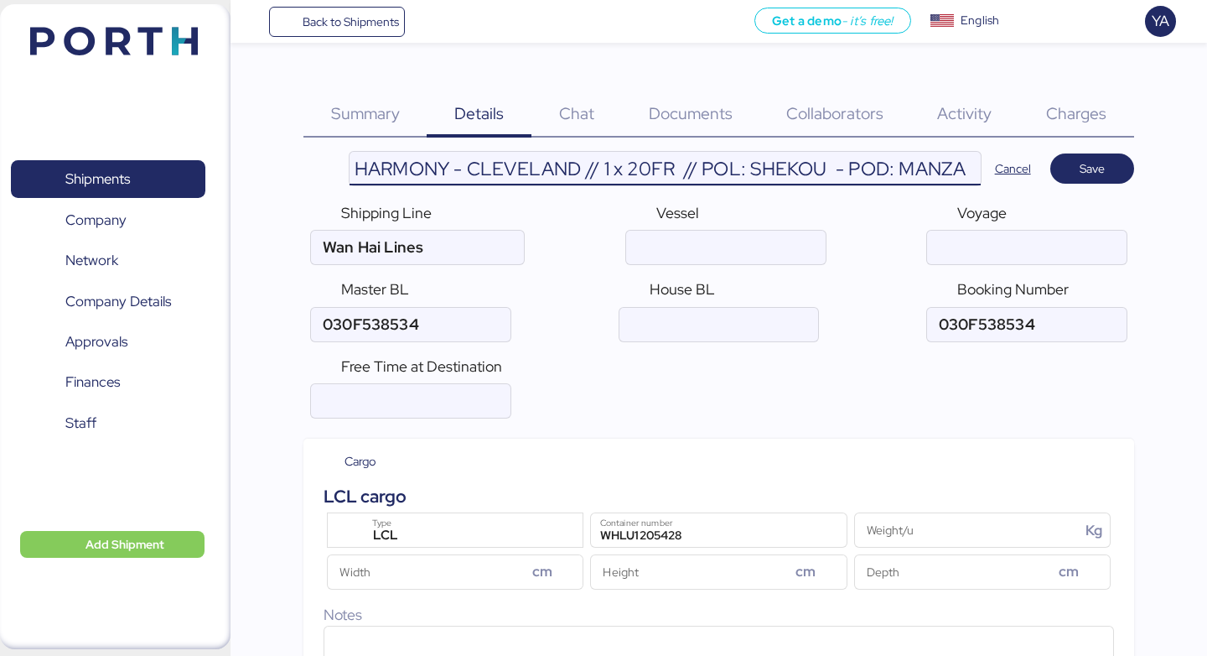
scroll to position [0, 383]
click at [721, 170] on input "HARMONY - CLEVELAND // 1 x 20FR // POL: SHEKOU - POD: MANZANILLO // HBL: HSS160…" at bounding box center [665, 169] width 631 height 34
click at [694, 308] on input "ocean" at bounding box center [719, 325] width 199 height 34
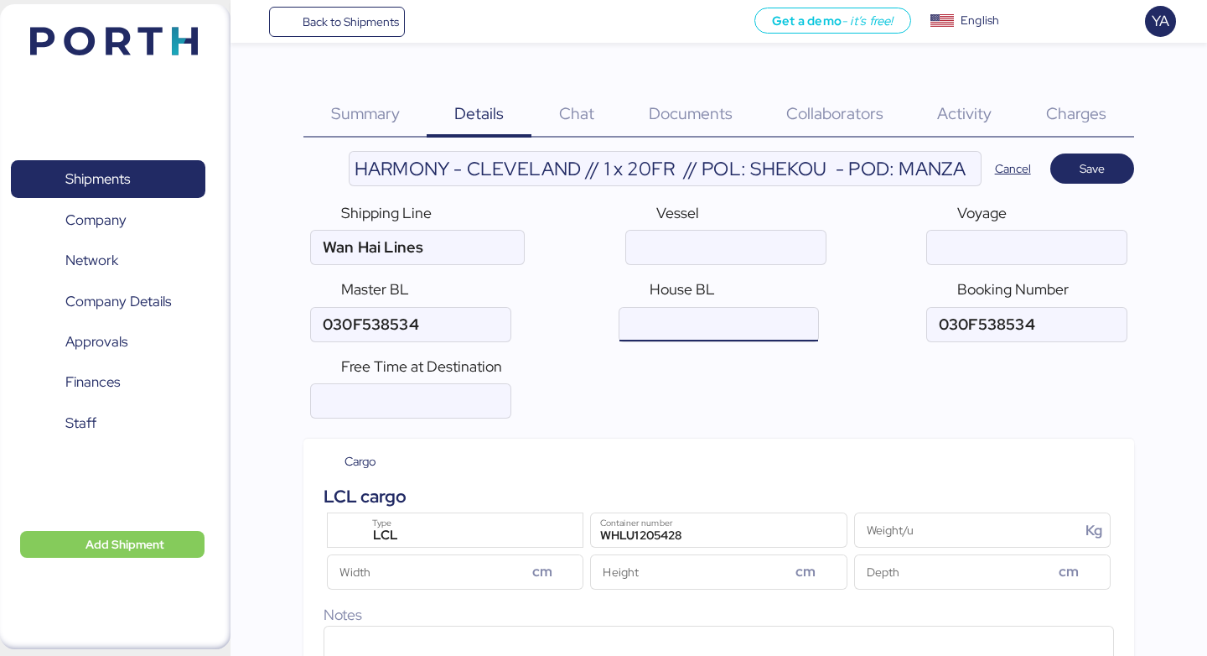
paste input "HSS1607"
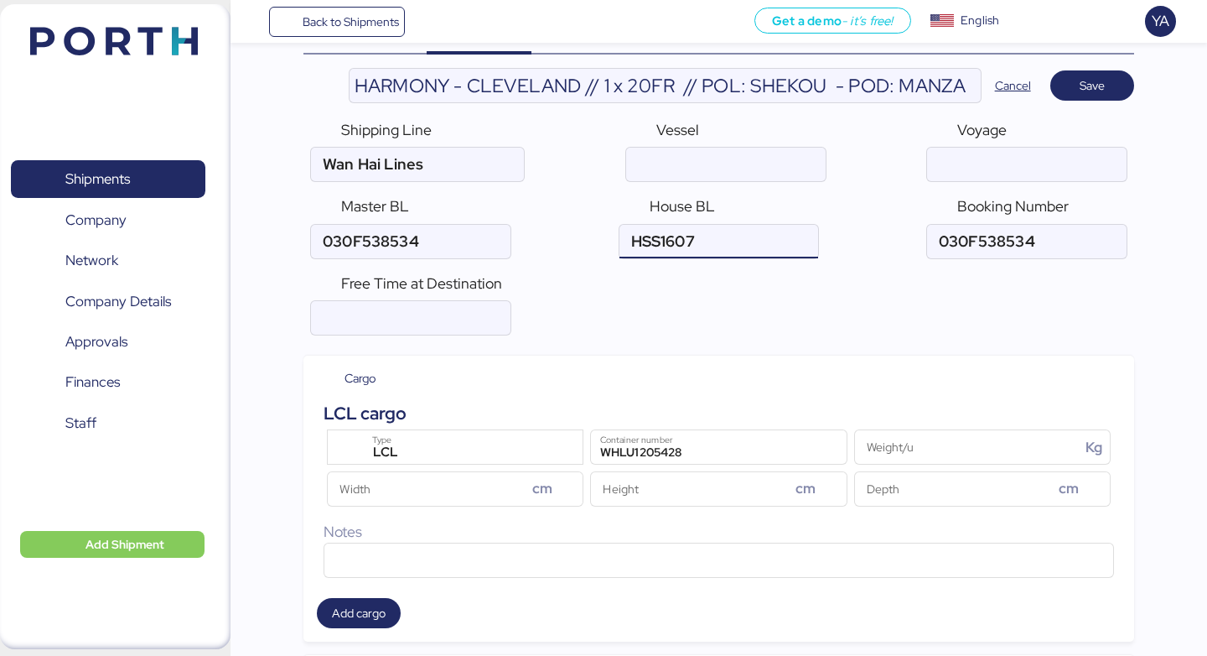
scroll to position [91, 0]
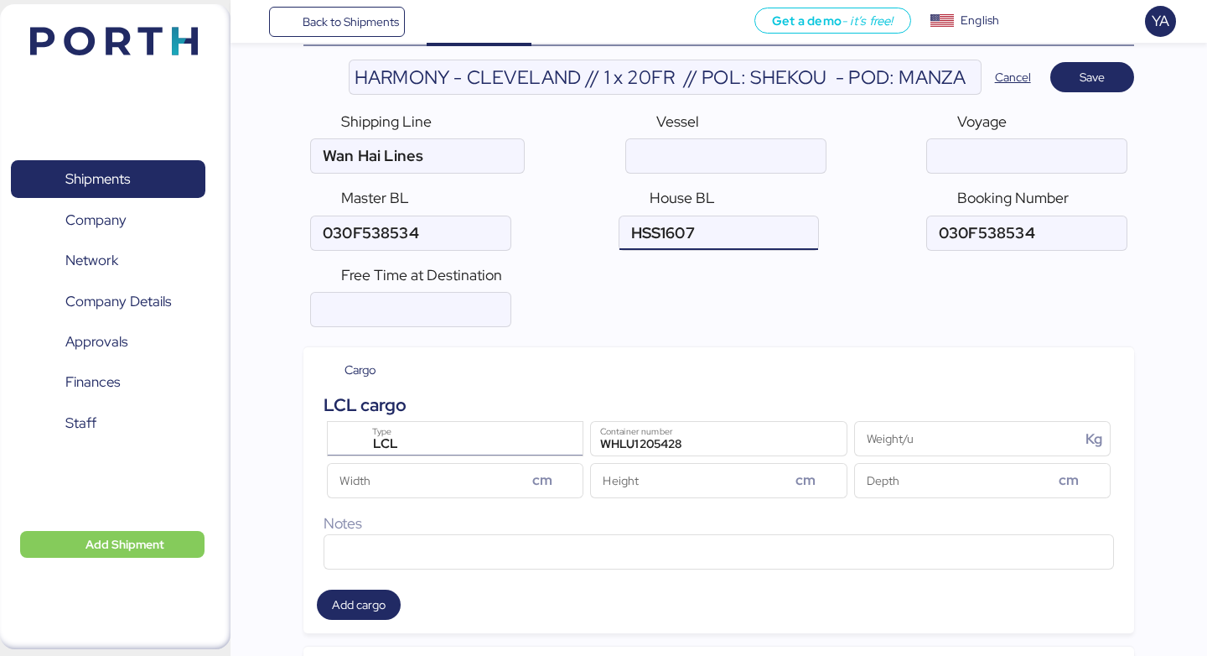
type input "HSS1607"
click at [447, 427] on div "LCL Type" at bounding box center [457, 439] width 189 height 34
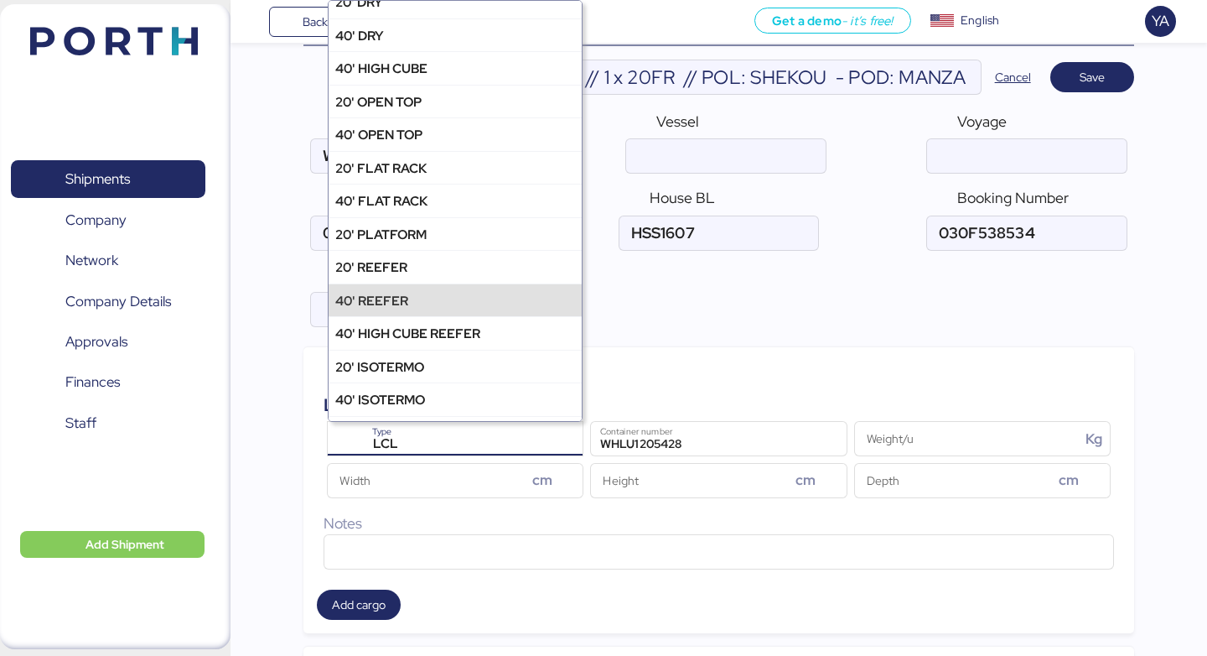
scroll to position [49, 0]
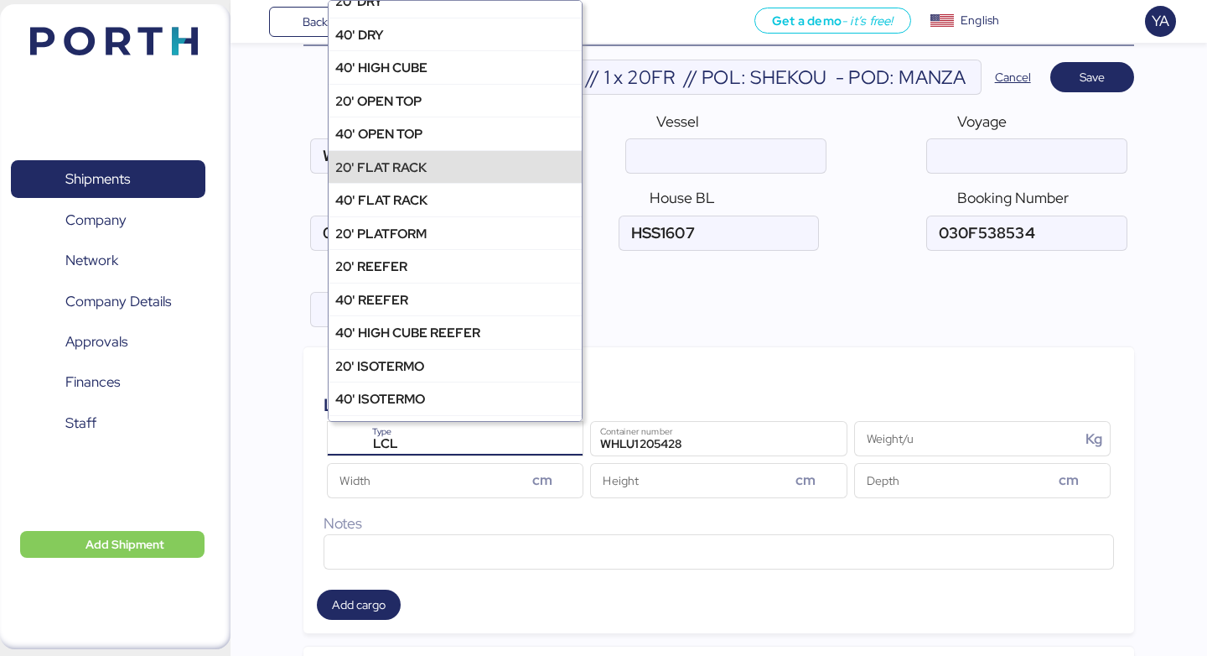
click at [475, 168] on div "20' FLAT RACK" at bounding box center [455, 166] width 253 height 33
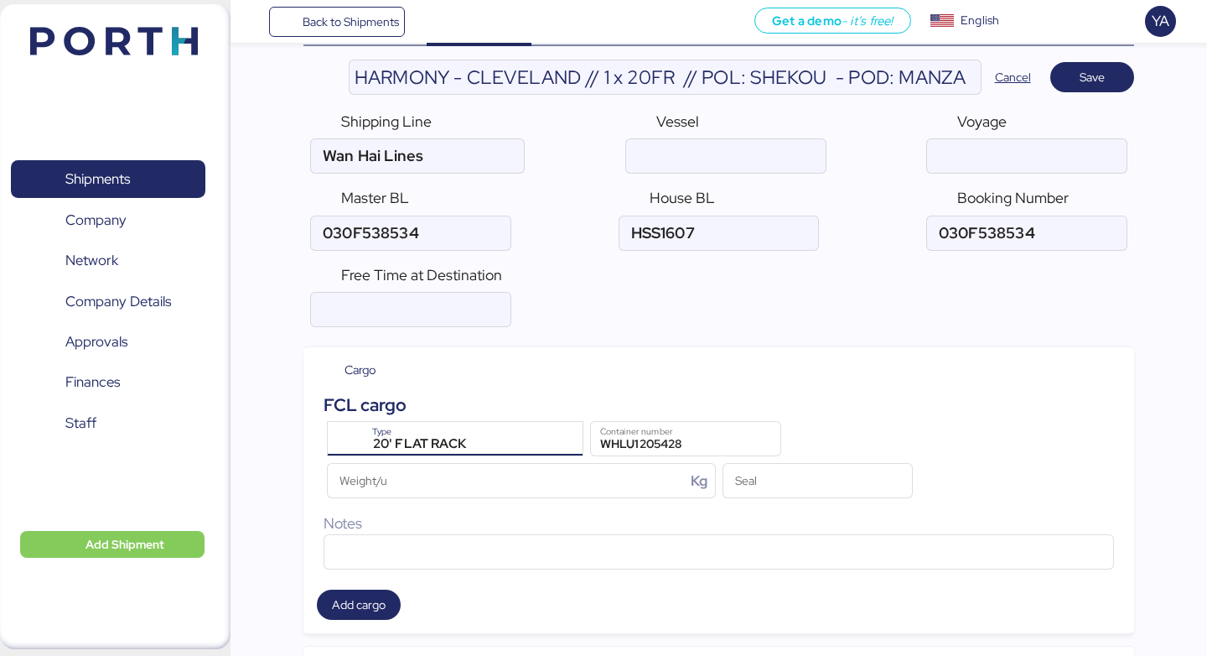
click at [636, 319] on div "Free Time at Destination" at bounding box center [719, 295] width 830 height 76
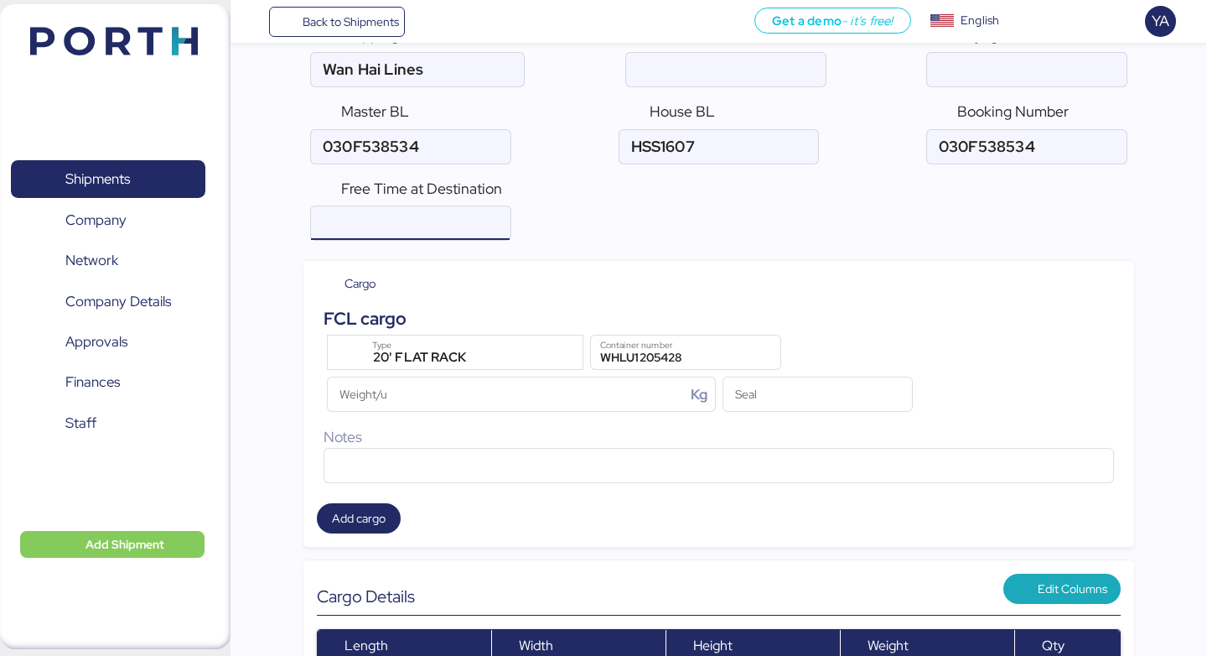
click at [665, 222] on div "Free Time at Destination" at bounding box center [719, 209] width 830 height 76
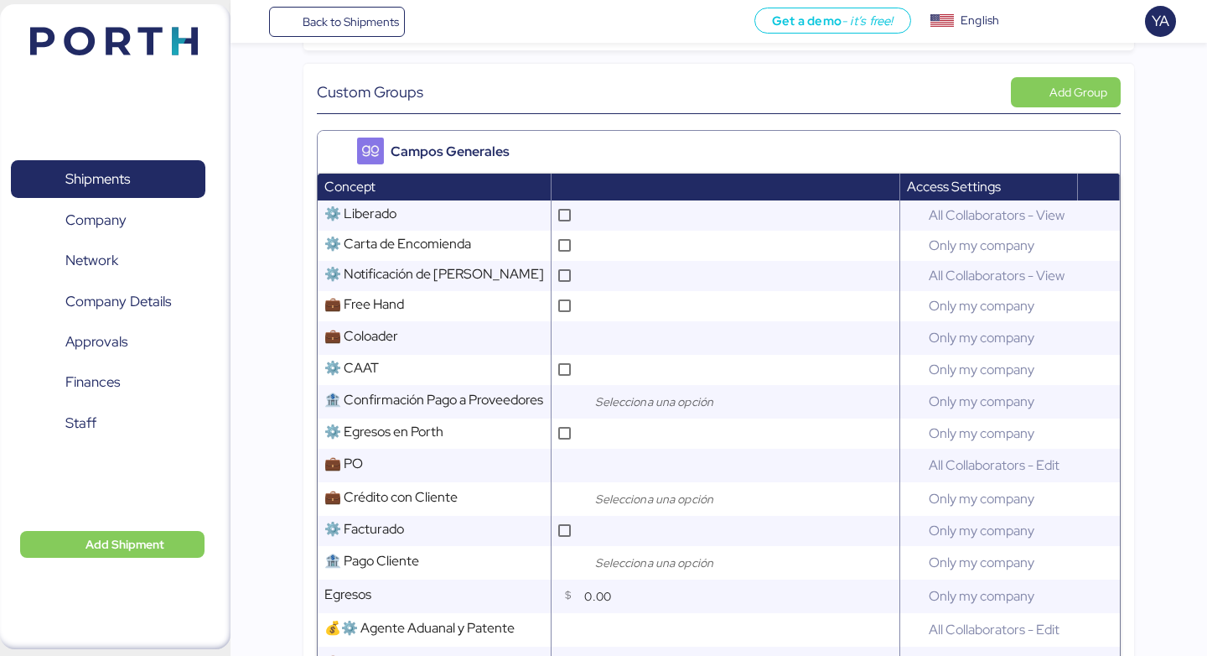
scroll to position [876, 0]
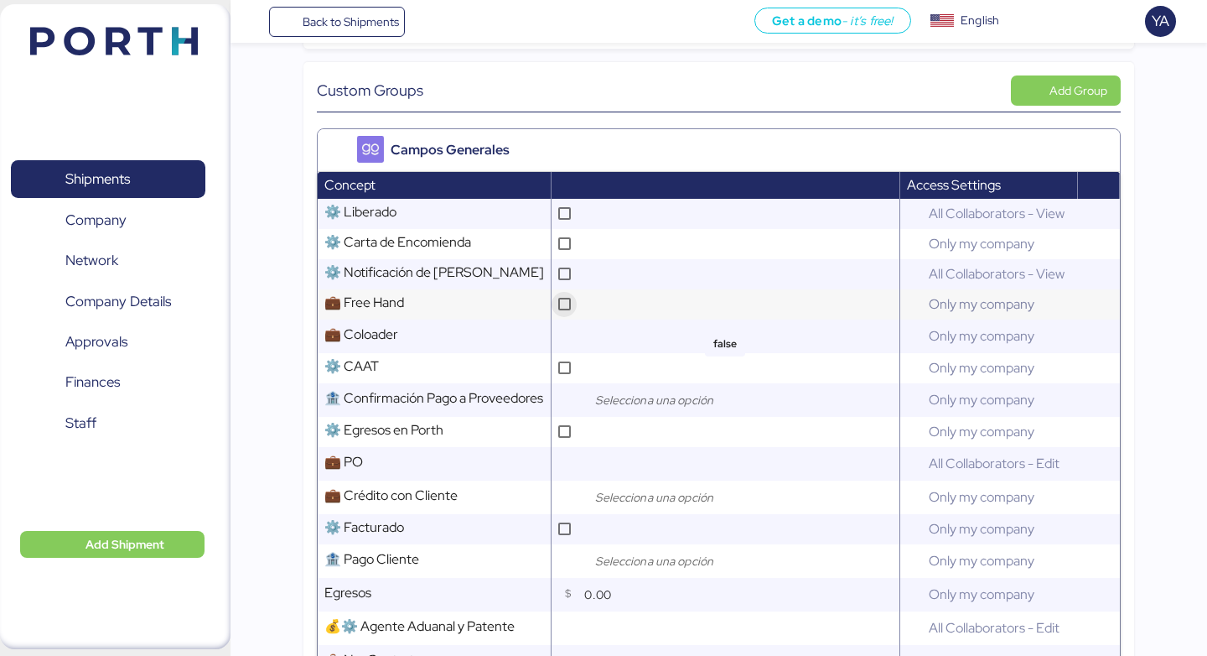
click at [565, 304] on icon at bounding box center [564, 303] width 9 height 9
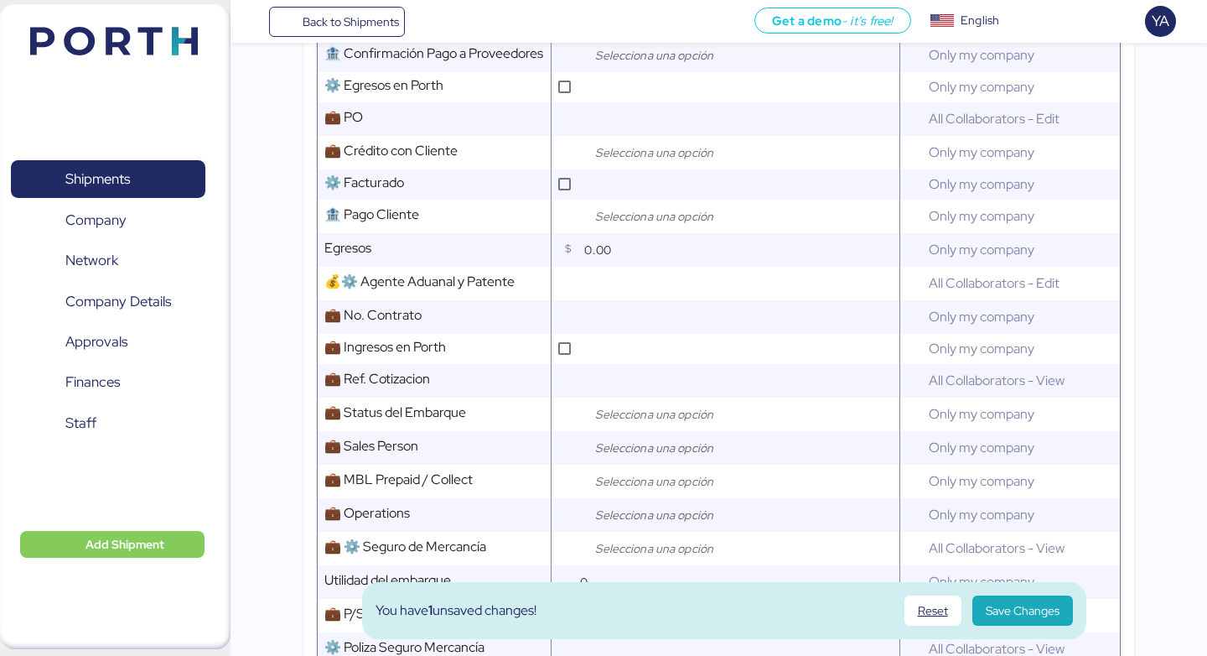
scroll to position [1238, 0]
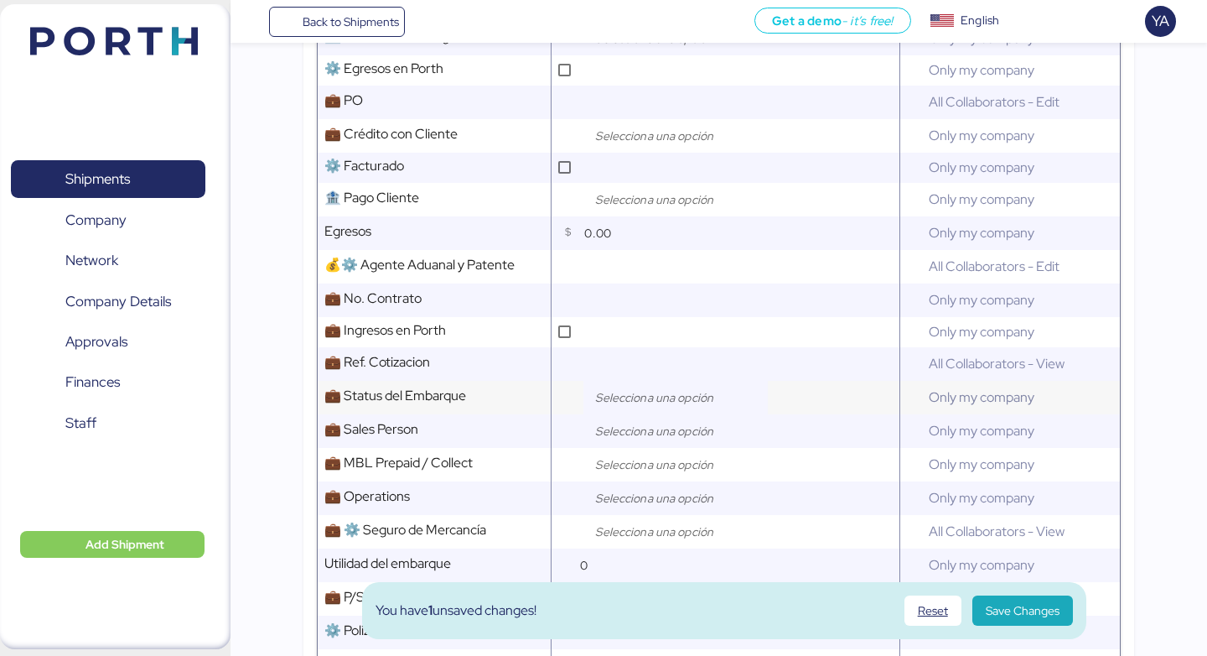
click at [593, 391] on input "search" at bounding box center [680, 397] width 176 height 20
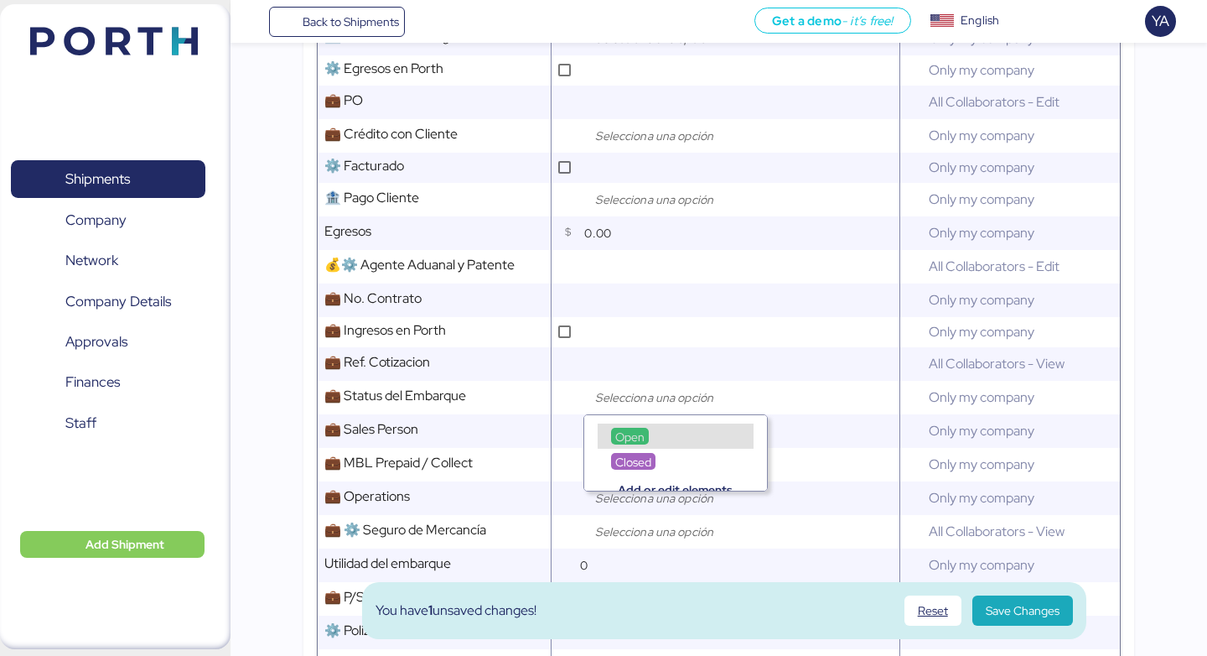
click at [633, 438] on span "Open" at bounding box center [629, 436] width 29 height 15
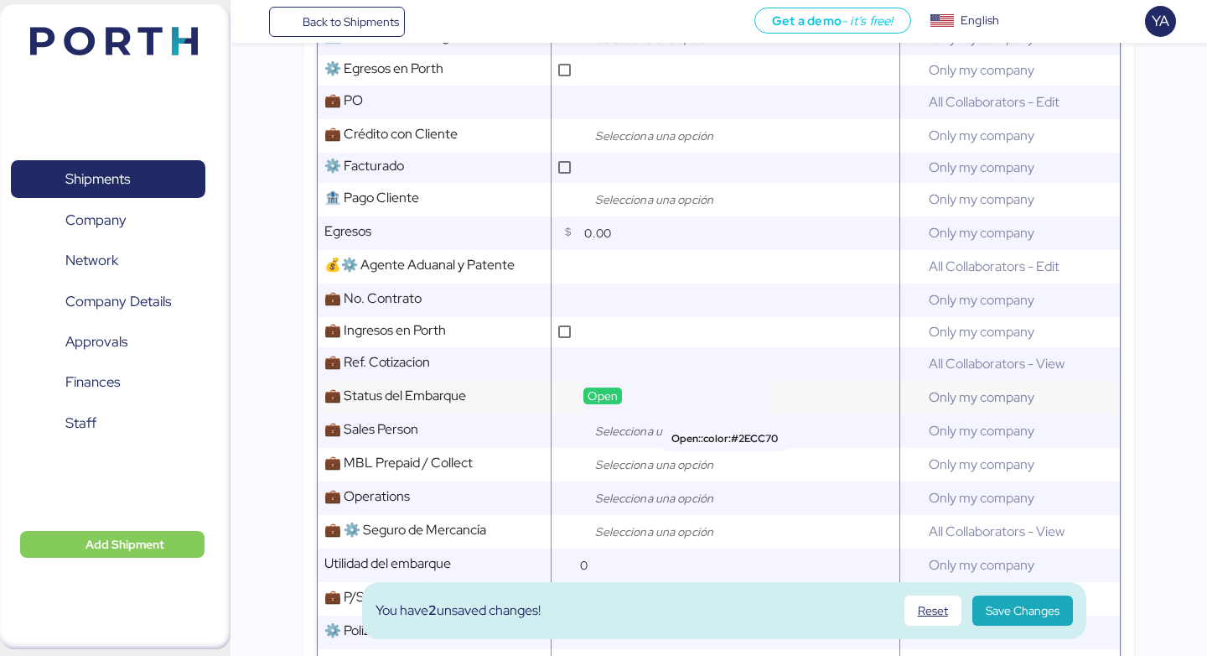
click at [633, 412] on div "Open" at bounding box center [676, 398] width 184 height 34
click at [629, 433] on input "search" at bounding box center [680, 431] width 176 height 20
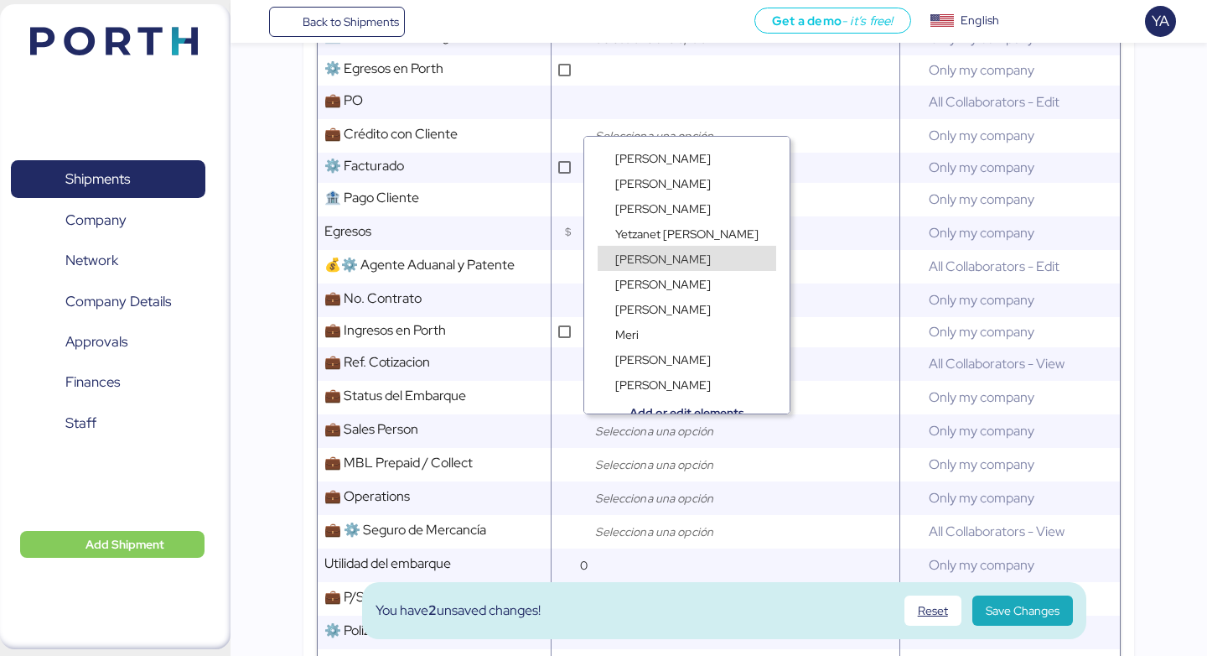
click at [689, 239] on div "[PERSON_NAME]" at bounding box center [686, 249] width 205 height 25
click at [689, 232] on span "Yetzanet [PERSON_NAME]" at bounding box center [686, 233] width 143 height 15
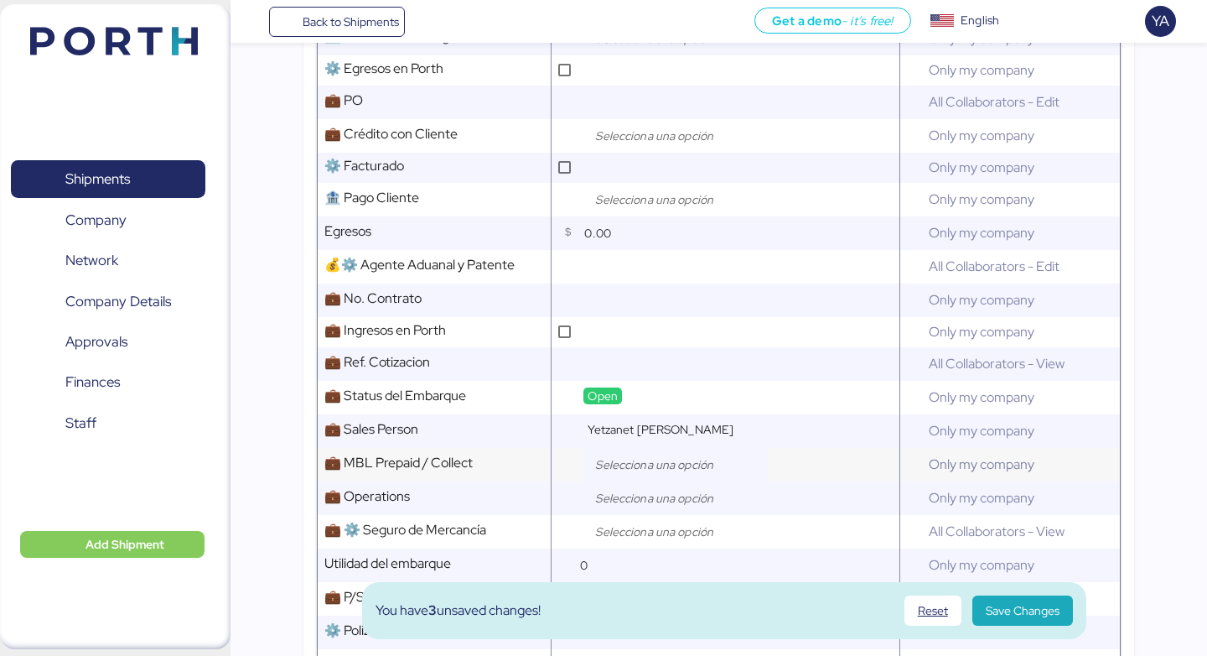
click at [620, 462] on input "search" at bounding box center [680, 464] width 176 height 20
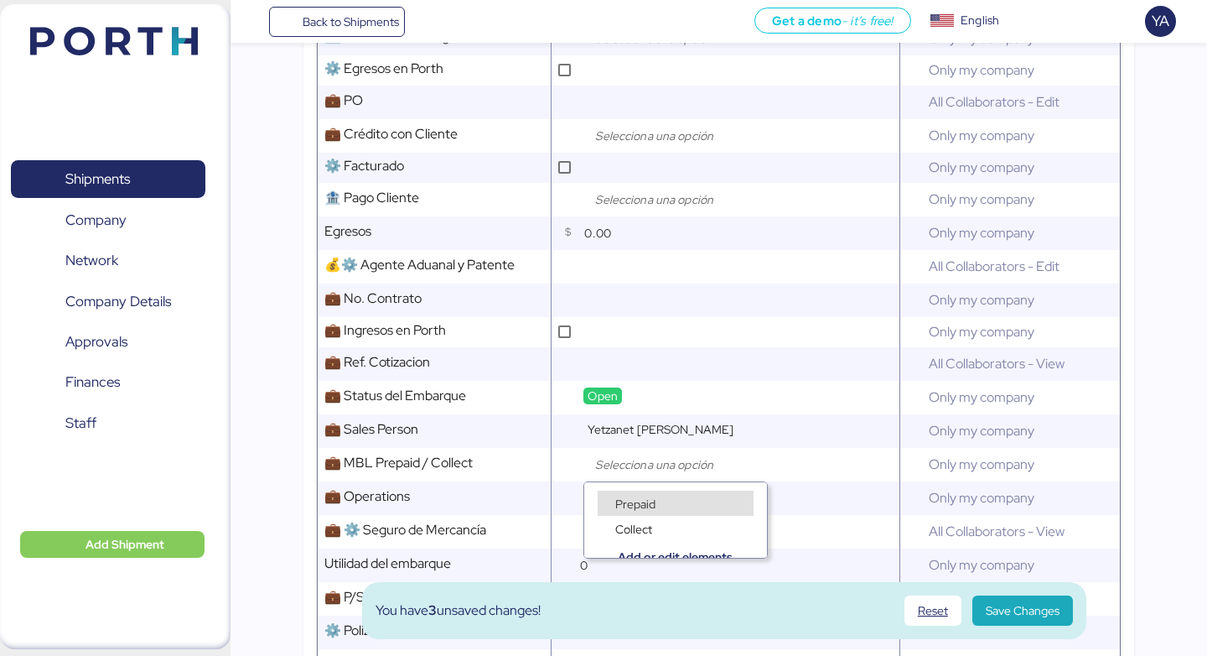
click at [651, 514] on div "Collect" at bounding box center [676, 520] width 156 height 12
click at [651, 506] on span "Prepaid" at bounding box center [635, 503] width 40 height 15
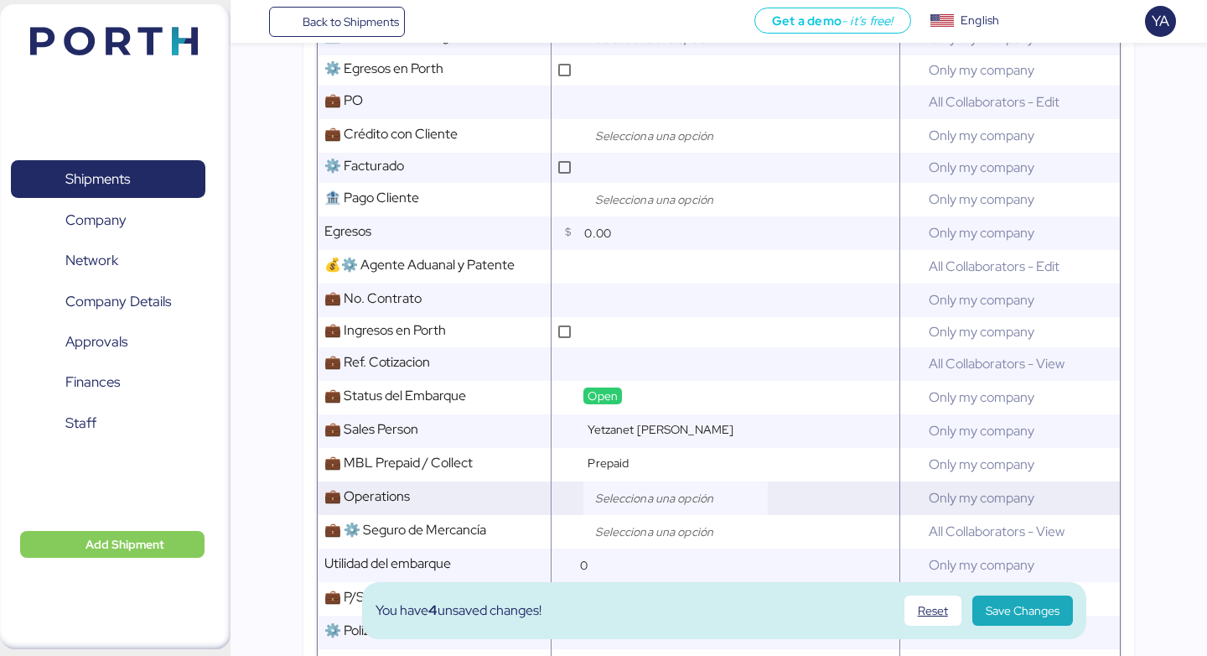
click at [652, 501] on input "search" at bounding box center [680, 498] width 176 height 20
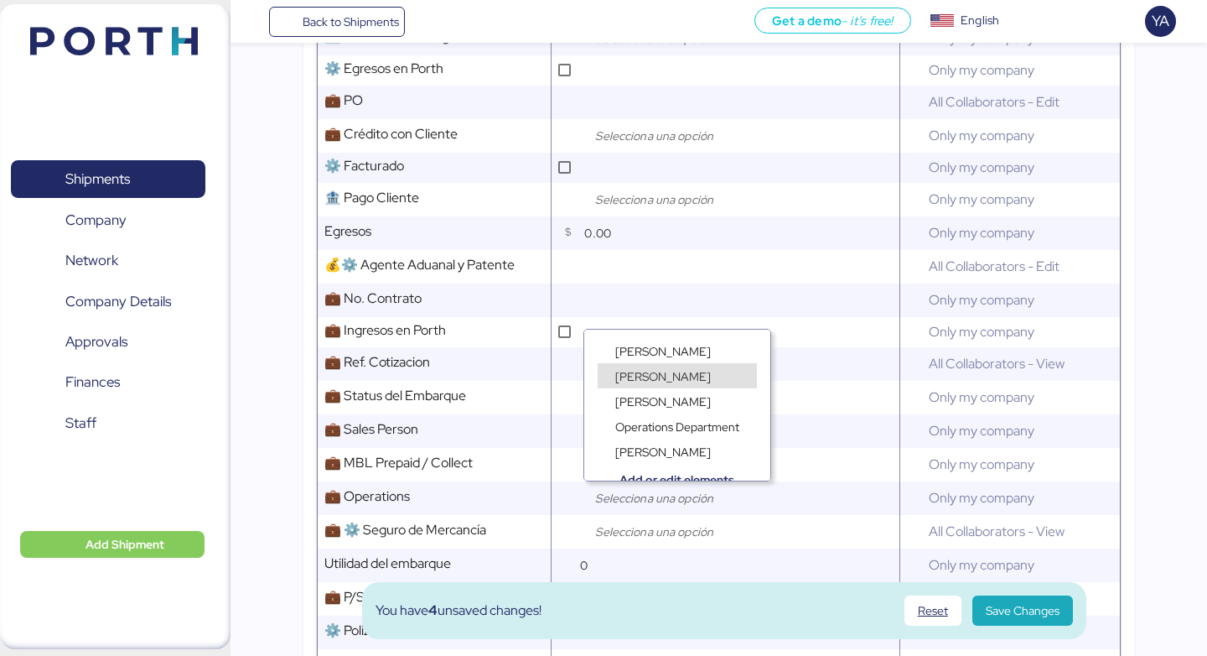
click at [669, 372] on span "[PERSON_NAME]" at bounding box center [663, 376] width 96 height 15
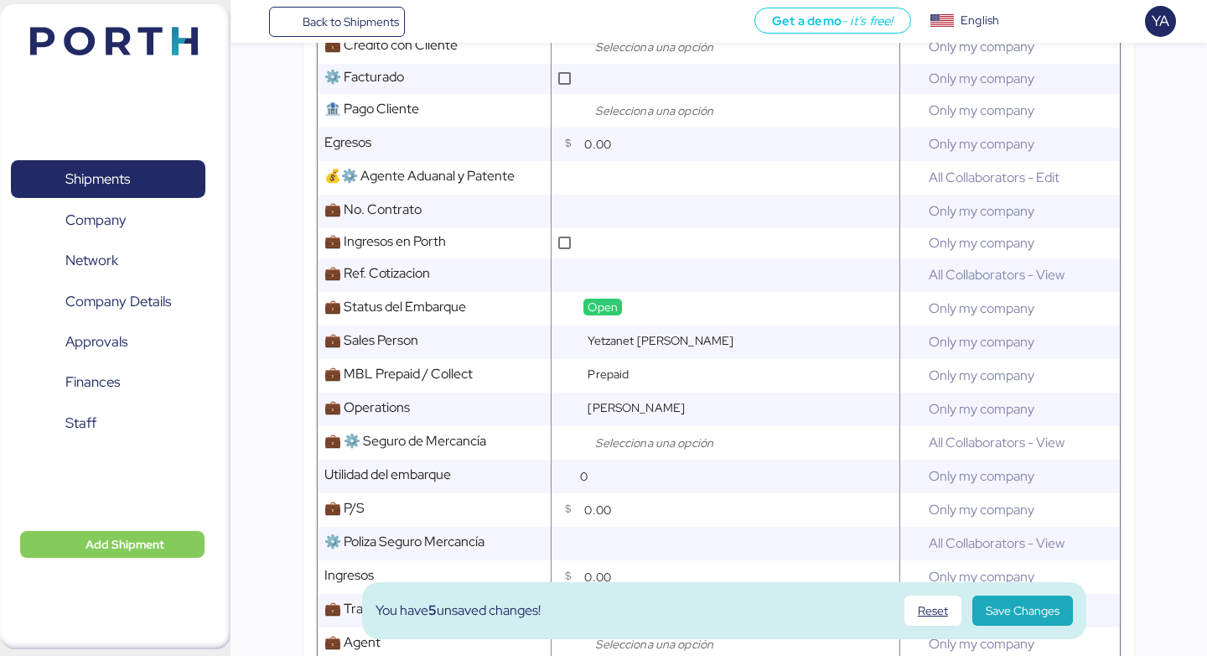
scroll to position [1331, 0]
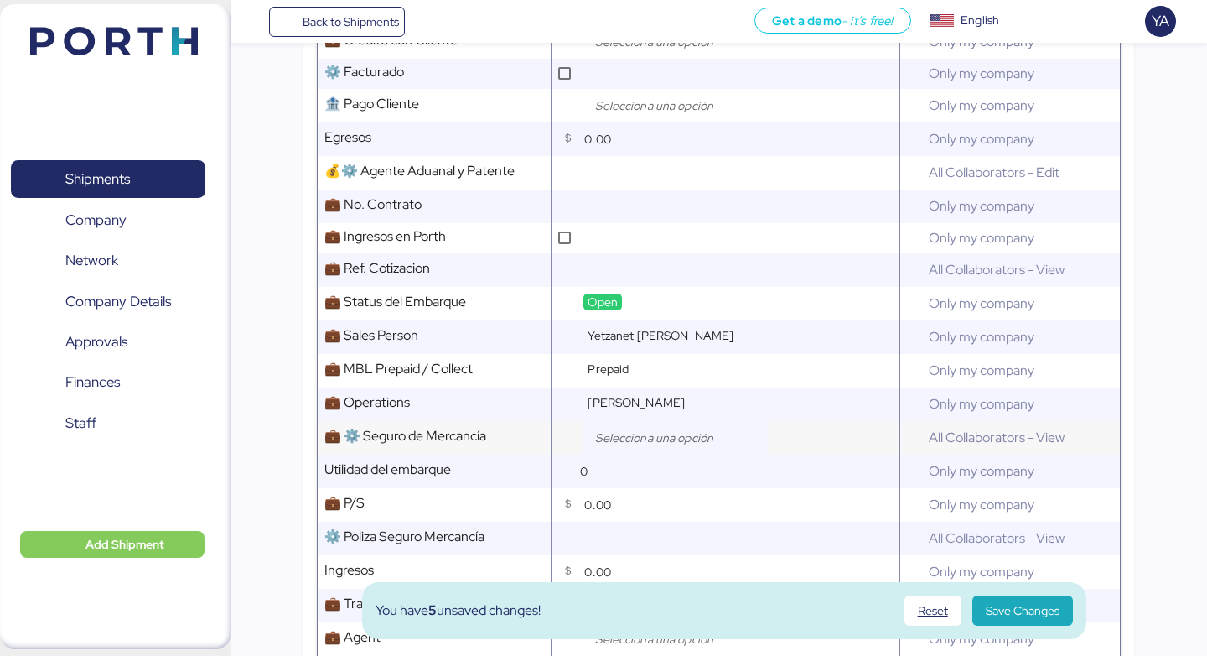
click at [656, 433] on input "search" at bounding box center [680, 438] width 176 height 20
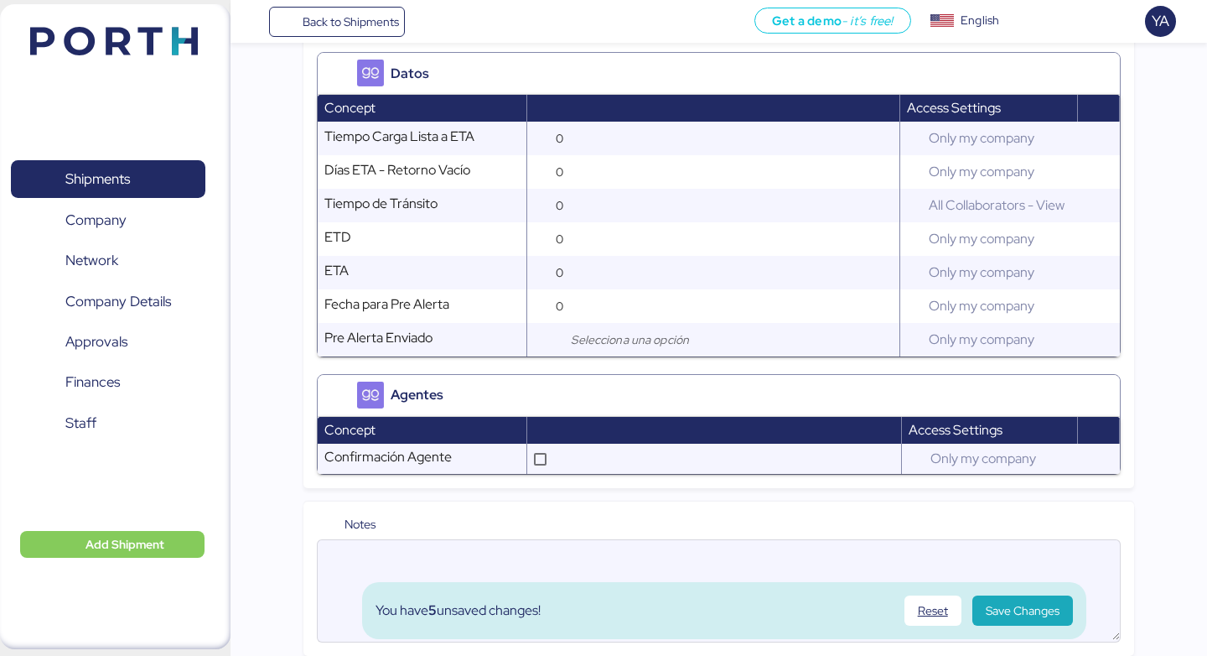
scroll to position [2066, 0]
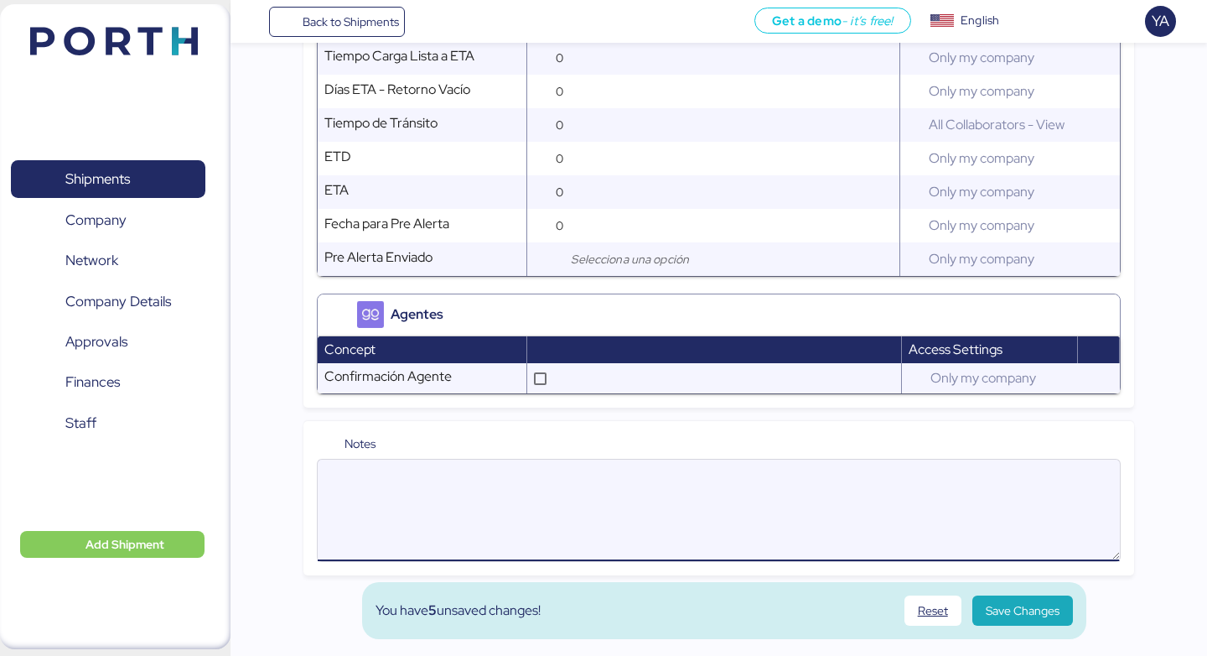
click at [635, 487] on textarea at bounding box center [719, 510] width 802 height 98
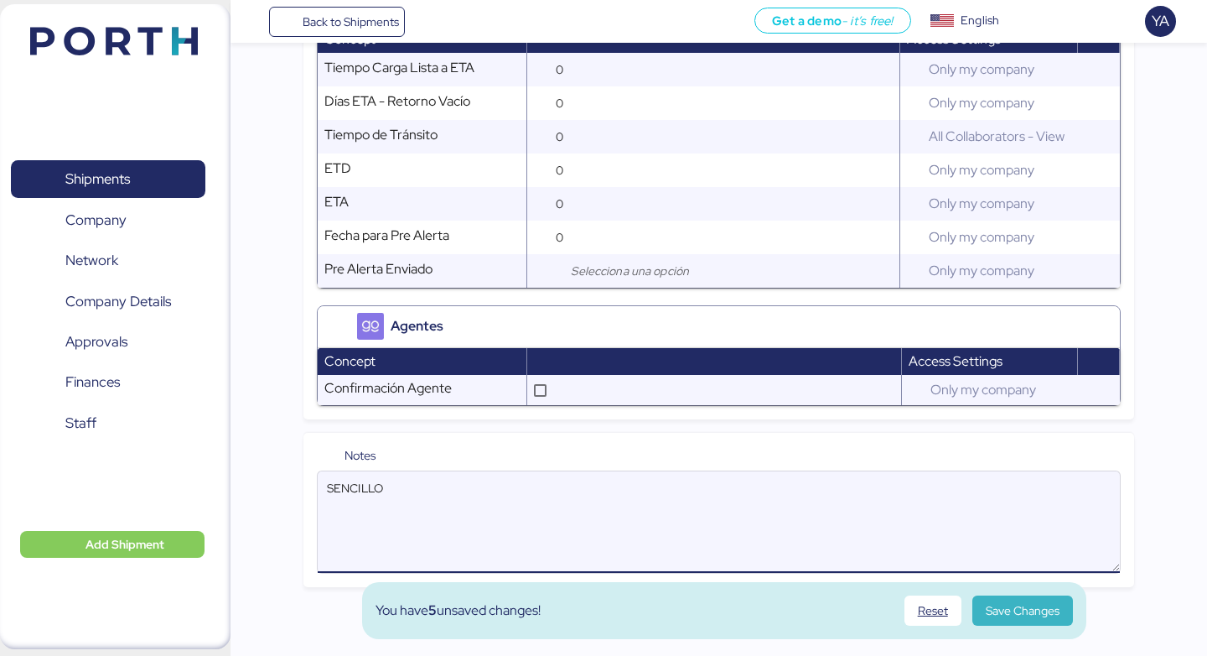
type textarea "SENCILLO"
click at [1051, 606] on span "Save Changes" at bounding box center [1023, 610] width 74 height 20
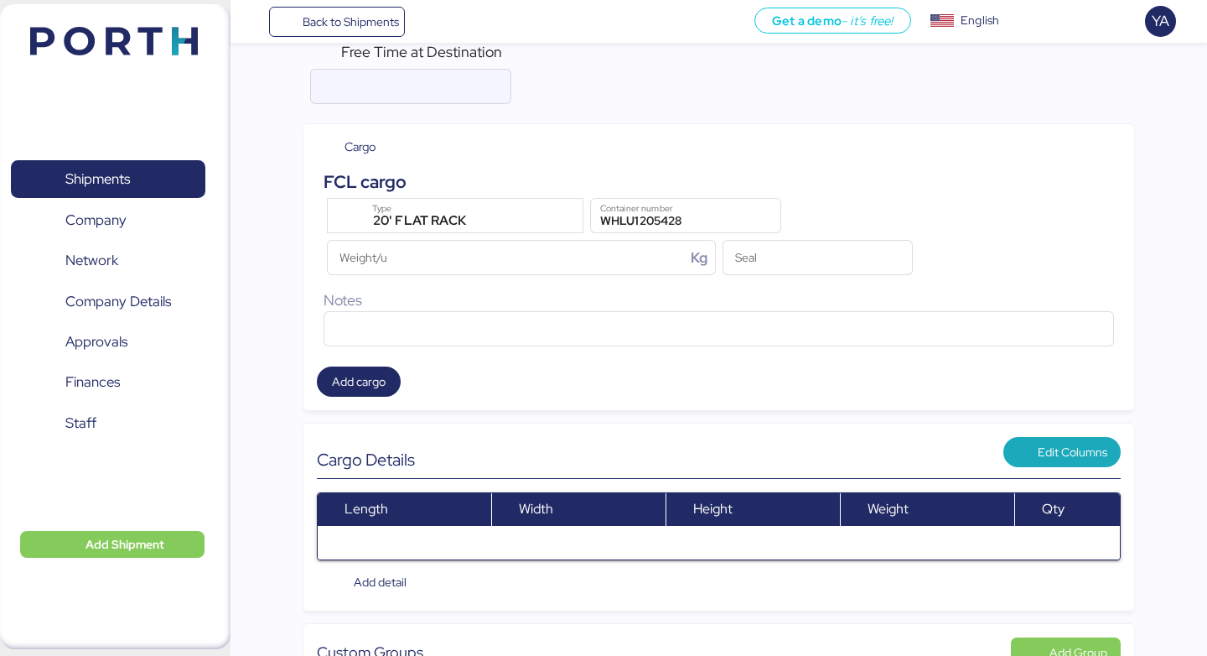
scroll to position [0, 0]
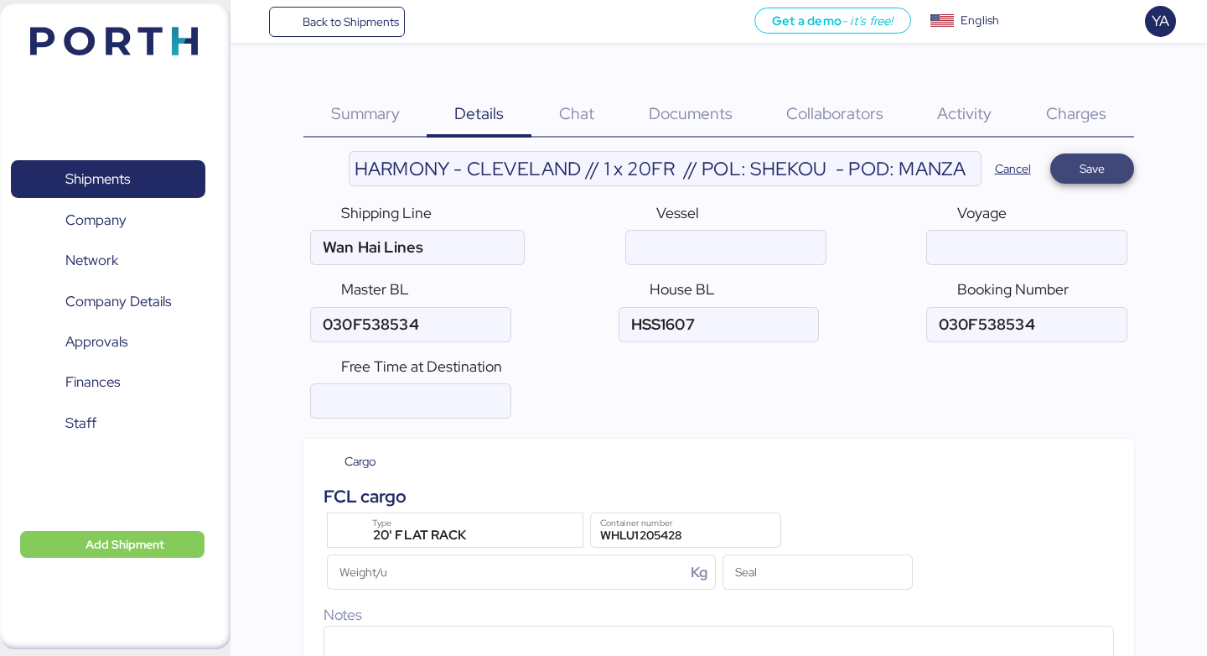
click at [1101, 165] on span "Save" at bounding box center [1092, 168] width 25 height 20
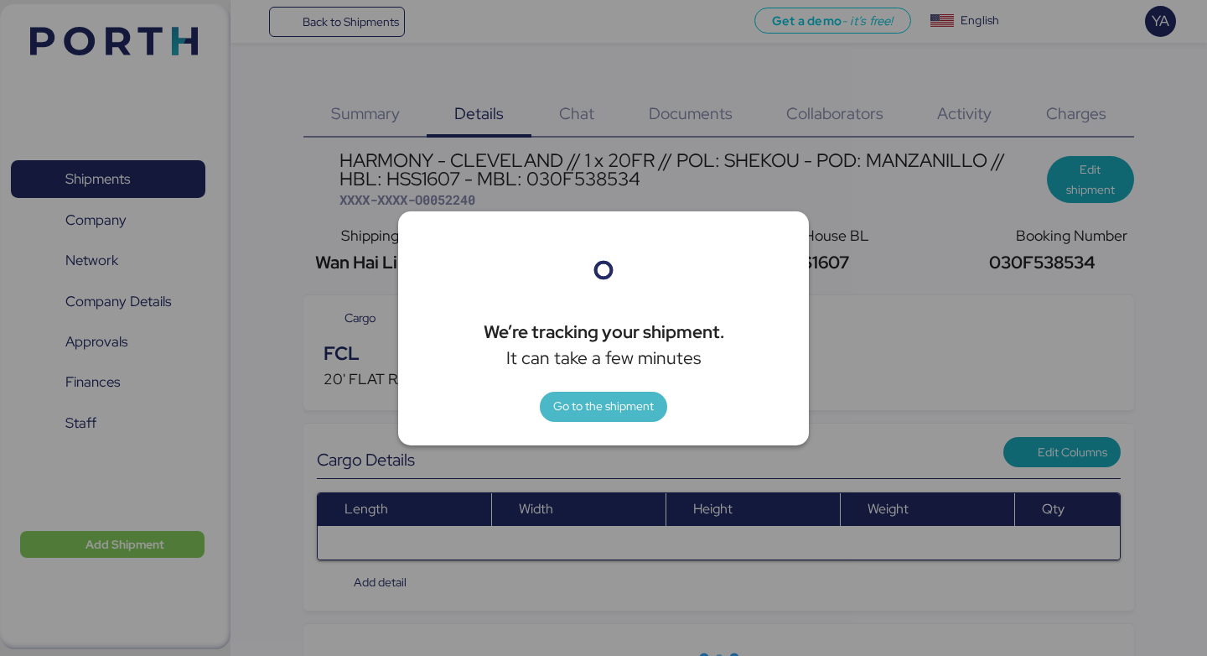
click at [634, 397] on span "Go to the shipment" at bounding box center [603, 406] width 101 height 20
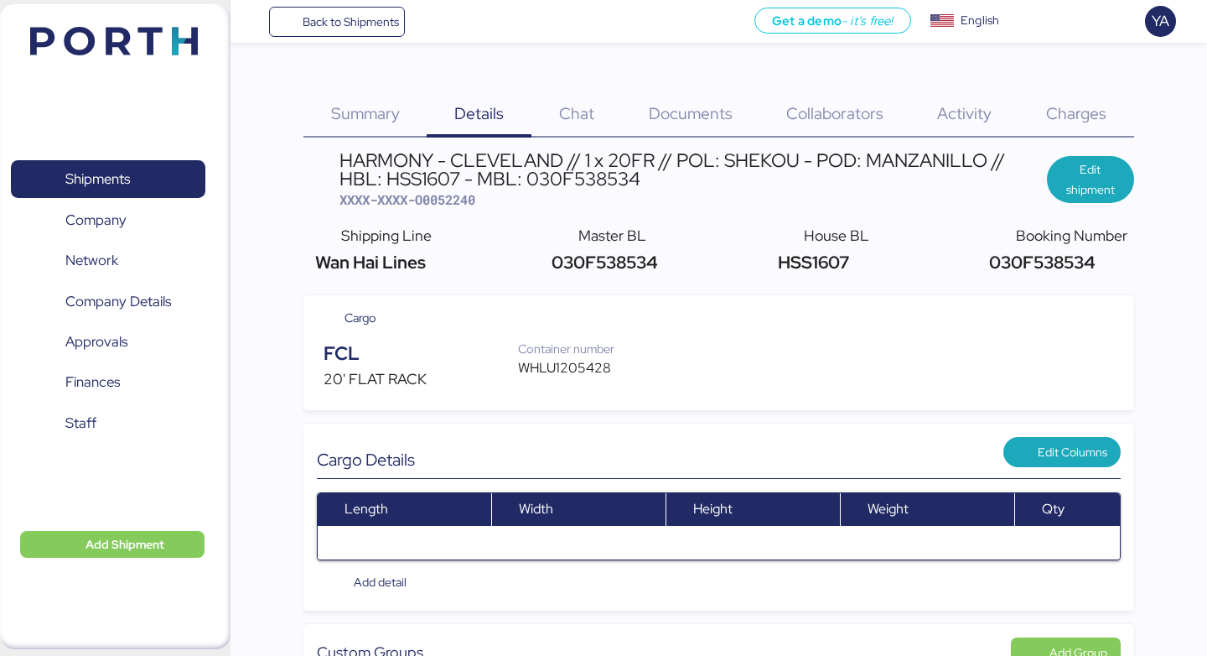
click at [426, 200] on span "XXXX-XXXX-O0052240" at bounding box center [408, 199] width 136 height 17
copy span "O0052240"
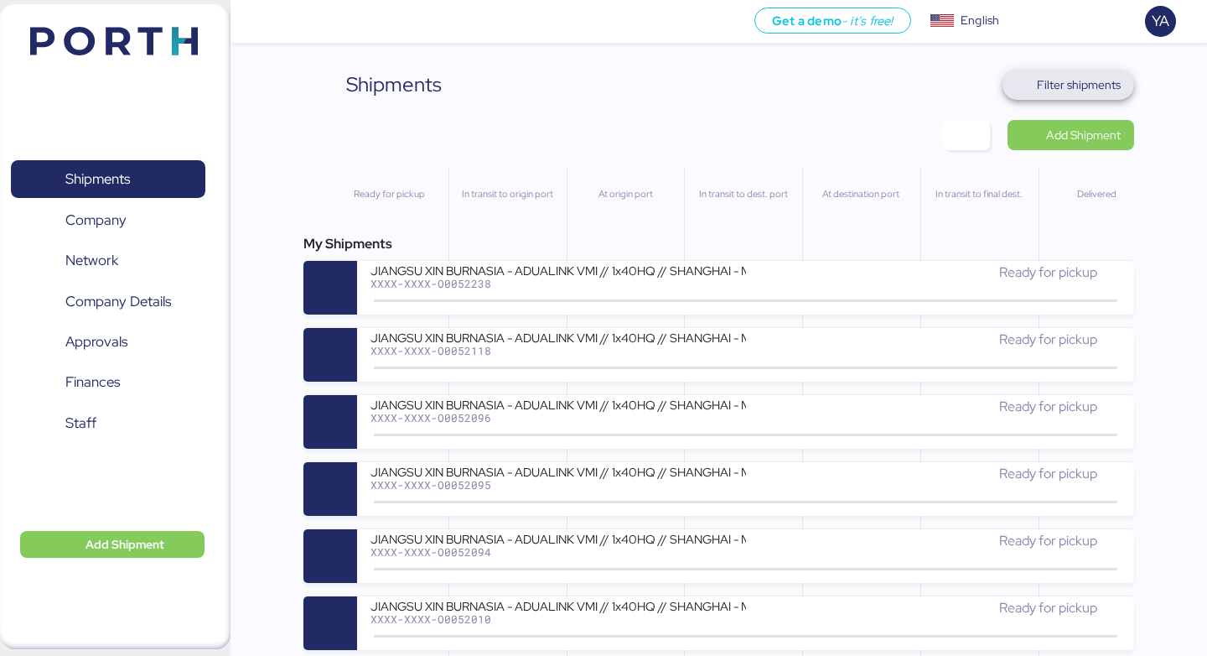
click at [1056, 82] on span "Filter shipments" at bounding box center [1079, 85] width 84 height 20
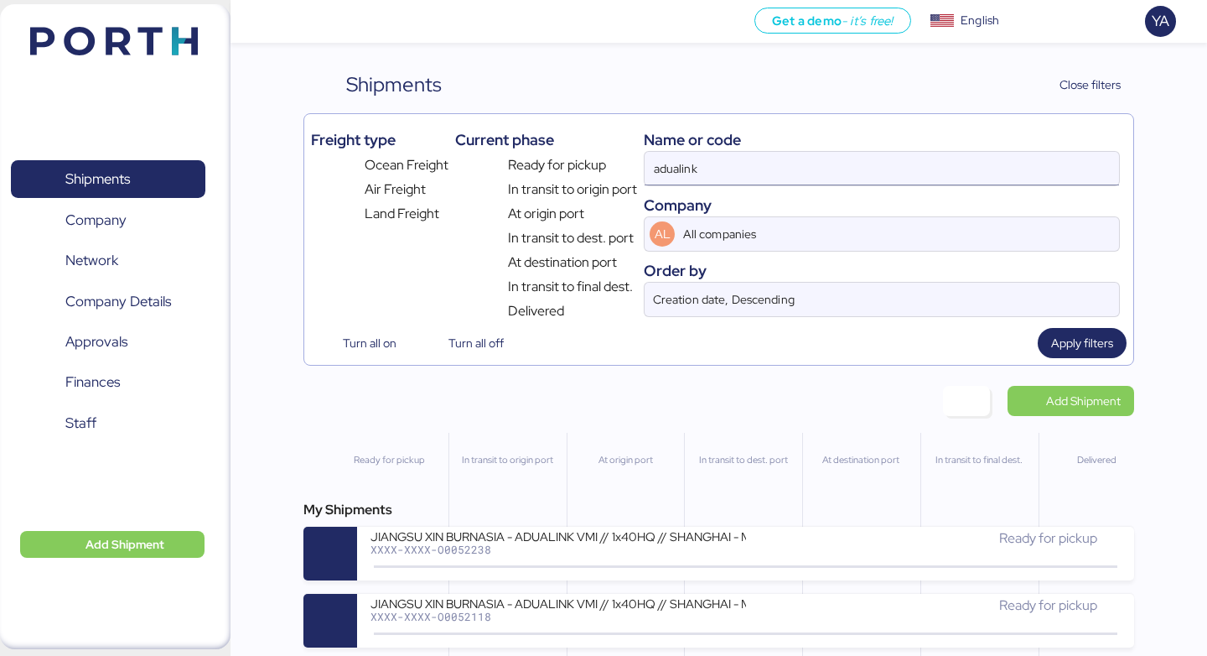
click at [729, 169] on input "adualink" at bounding box center [882, 169] width 475 height 34
type input "harmony"
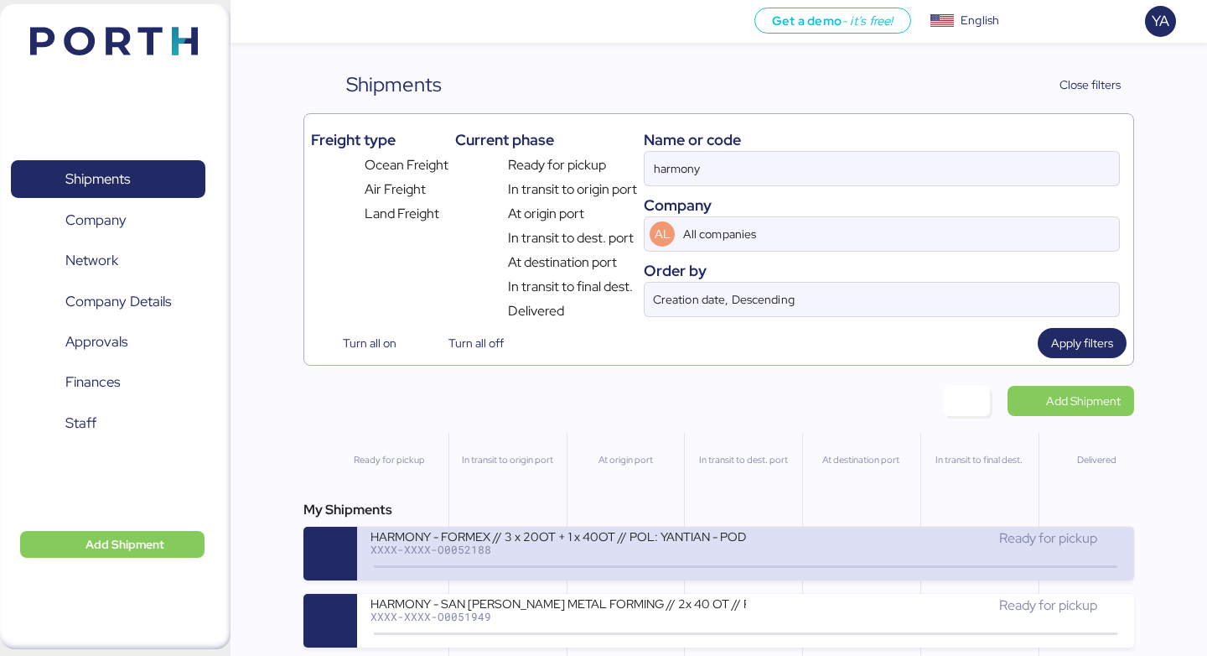
click at [494, 555] on div "XXXX-XXXX-O0052188" at bounding box center [558, 549] width 375 height 12
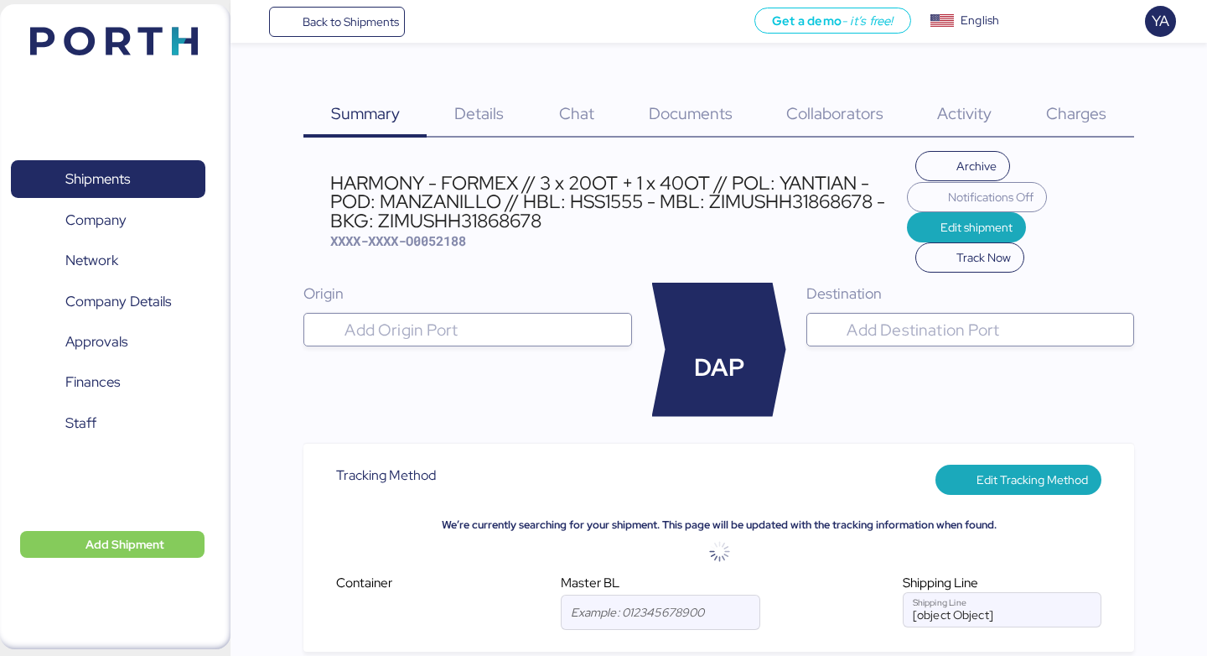
click at [456, 189] on div "HARMONY - FORMEX // 3 x 20OT + 1 x 40OT // POL: YANTIAN - POD: MANZANILLO // HB…" at bounding box center [618, 202] width 577 height 56
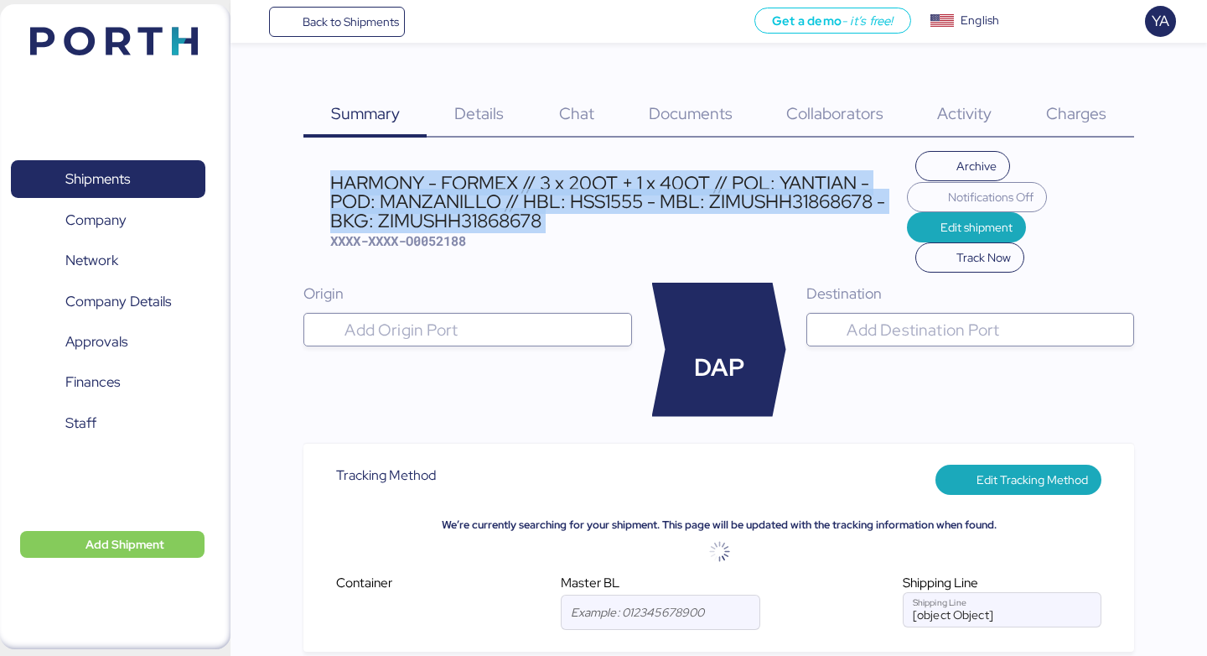
click at [456, 189] on div "HARMONY - FORMEX // 3 x 20OT + 1 x 40OT // POL: YANTIAN - POD: MANZANILLO // HB…" at bounding box center [618, 202] width 577 height 56
copy div "HARMONY - FORMEX // 3 x 20OT + 1 x 40OT // POL: YANTIAN - POD: MANZANILLO // HB…"
